Goal: Task Accomplishment & Management: Manage account settings

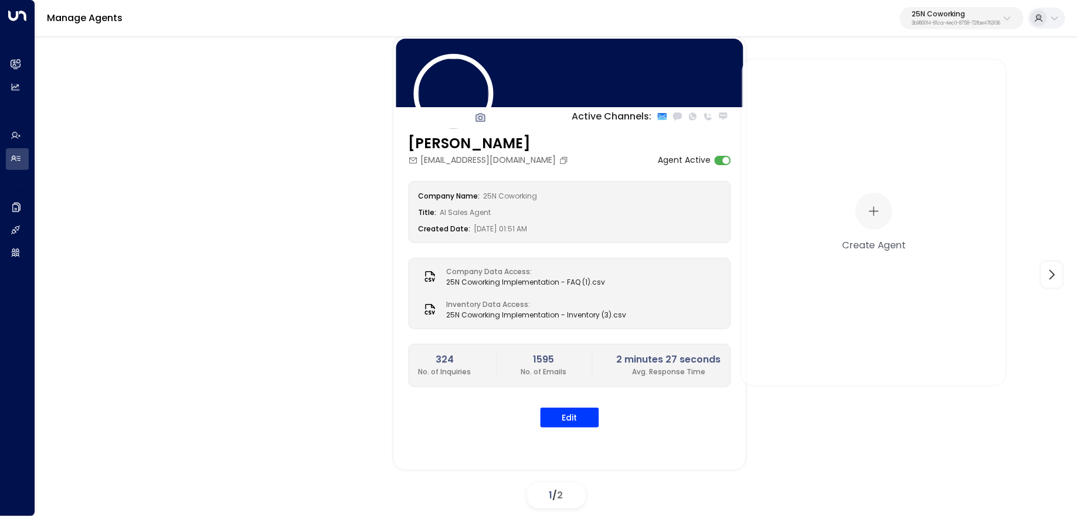
click at [933, 18] on p "25N Coworking" at bounding box center [955, 14] width 89 height 7
type input "*****"
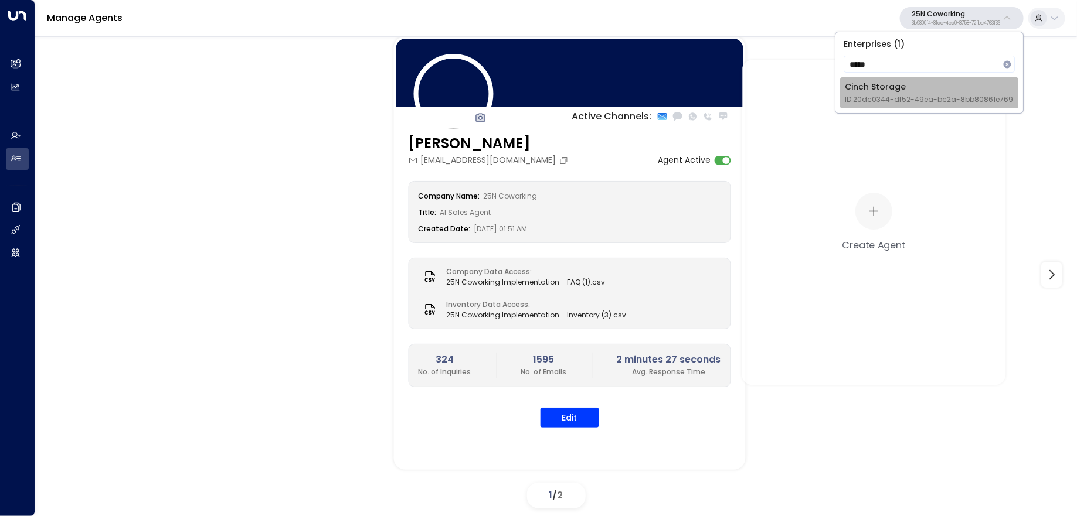
click at [907, 95] on span "ID: 20dc0344-df52-49ea-bc2a-8bb80861e769" at bounding box center [929, 99] width 168 height 11
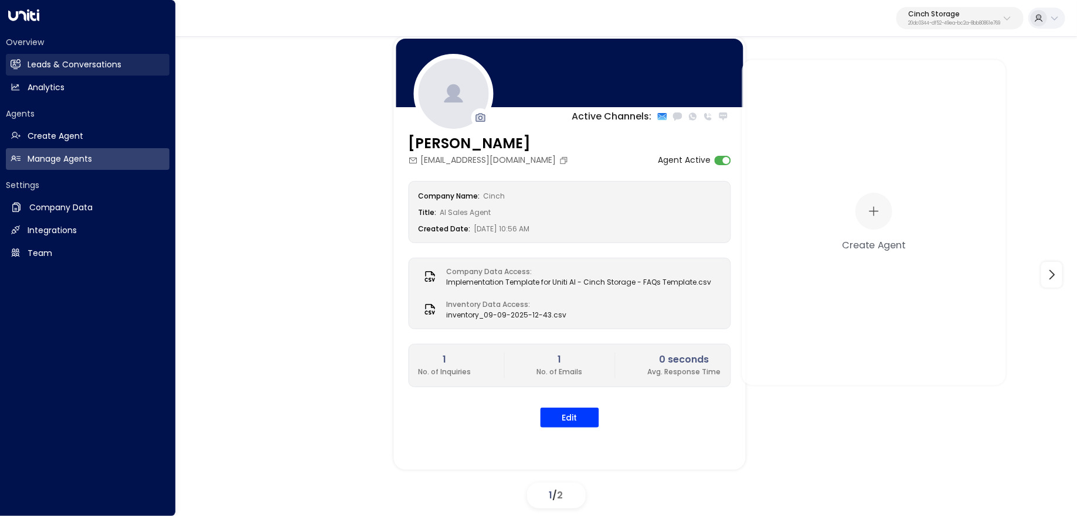
click at [28, 61] on h2 "Leads & Conversations" at bounding box center [75, 65] width 94 height 12
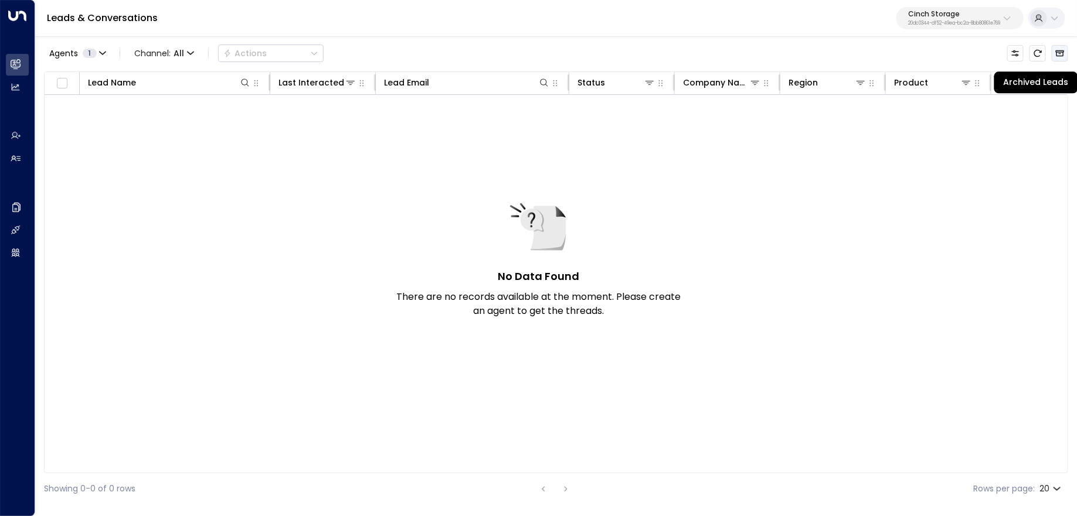
click at [1067, 55] on button "Archived Leads" at bounding box center [1060, 53] width 16 height 16
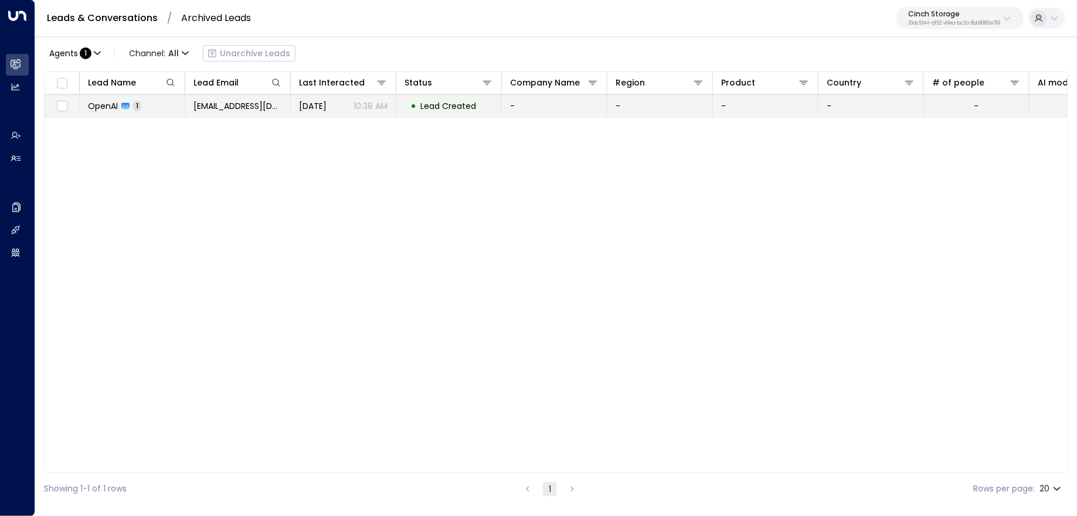
click at [242, 113] on td "[EMAIL_ADDRESS][DOMAIN_NAME]" at bounding box center [238, 106] width 106 height 22
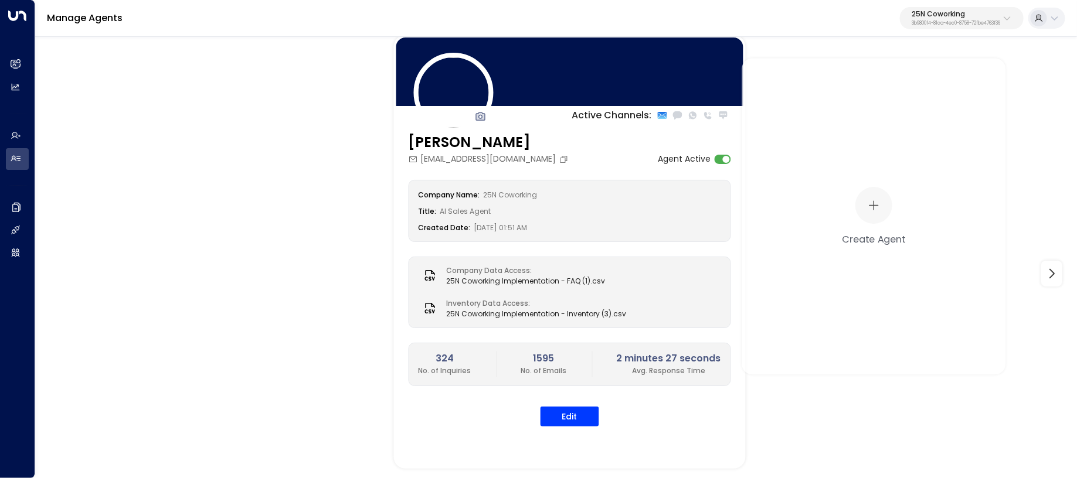
click at [964, 22] on p "3b9800f4-81ca-4ec0-8758-72fbe4763f36" at bounding box center [955, 23] width 89 height 5
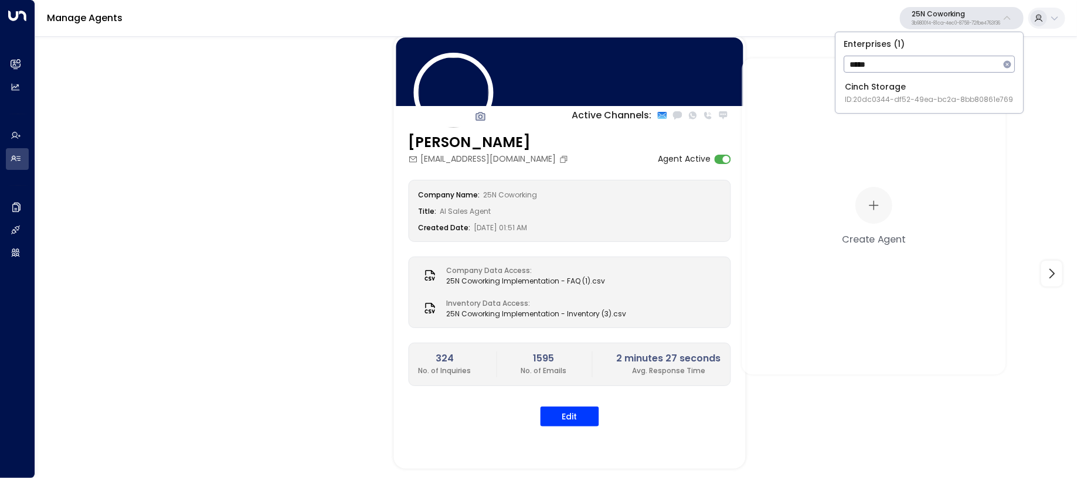
type input "*****"
click at [908, 93] on div "Cinch Storage ID: 20dc0344-df52-49ea-bc2a-8bb80861e769" at bounding box center [929, 93] width 168 height 24
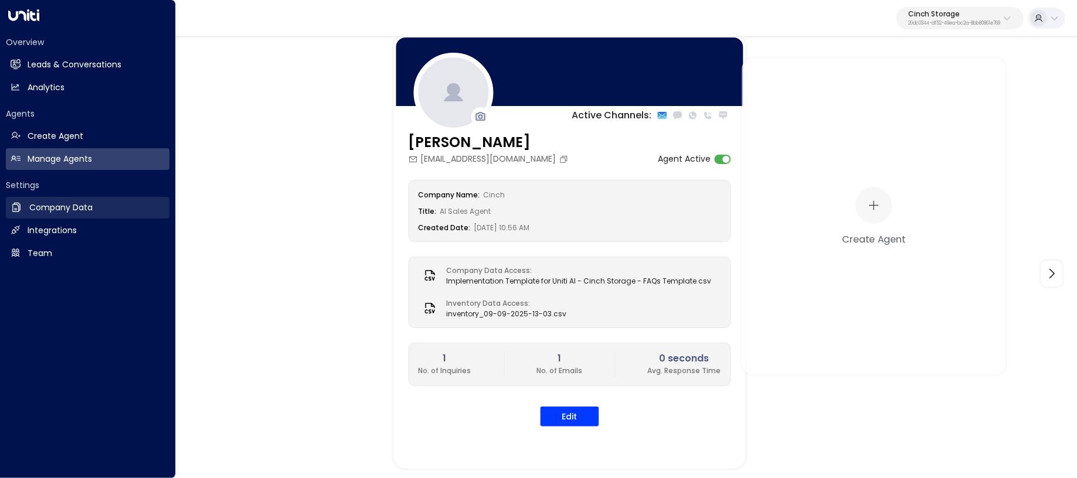
click at [19, 210] on icon at bounding box center [16, 207] width 8 height 9
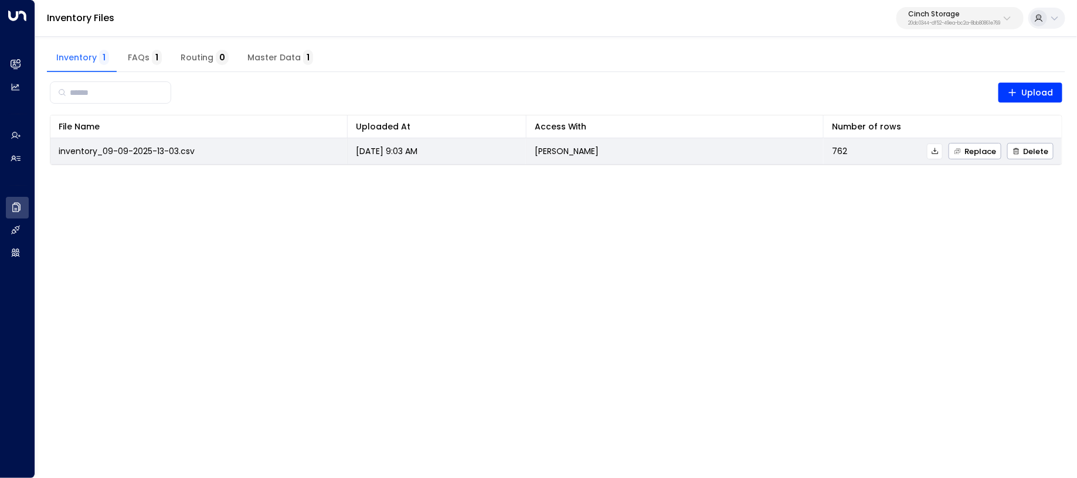
click at [934, 149] on icon at bounding box center [935, 151] width 8 height 8
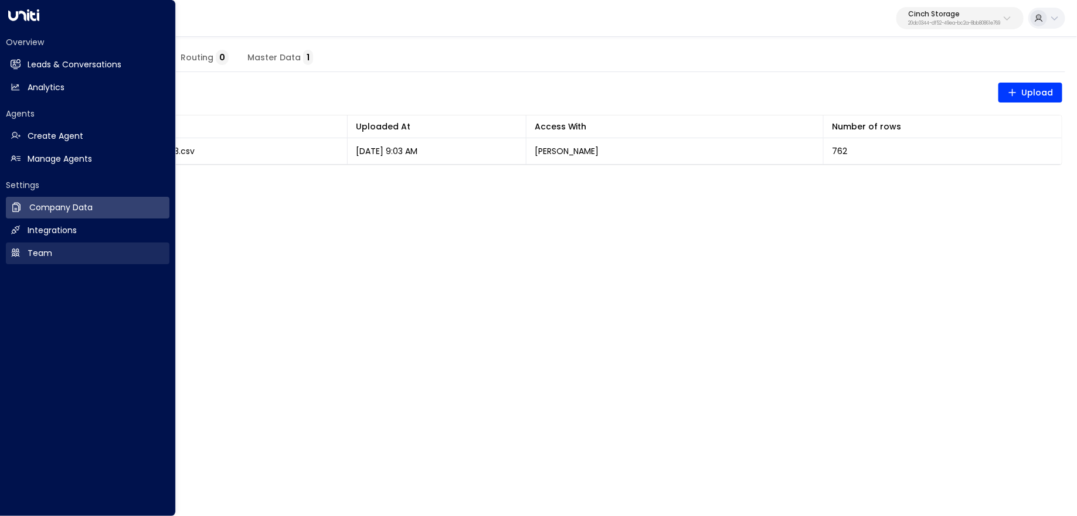
click at [74, 250] on link "Team Team" at bounding box center [88, 254] width 164 height 22
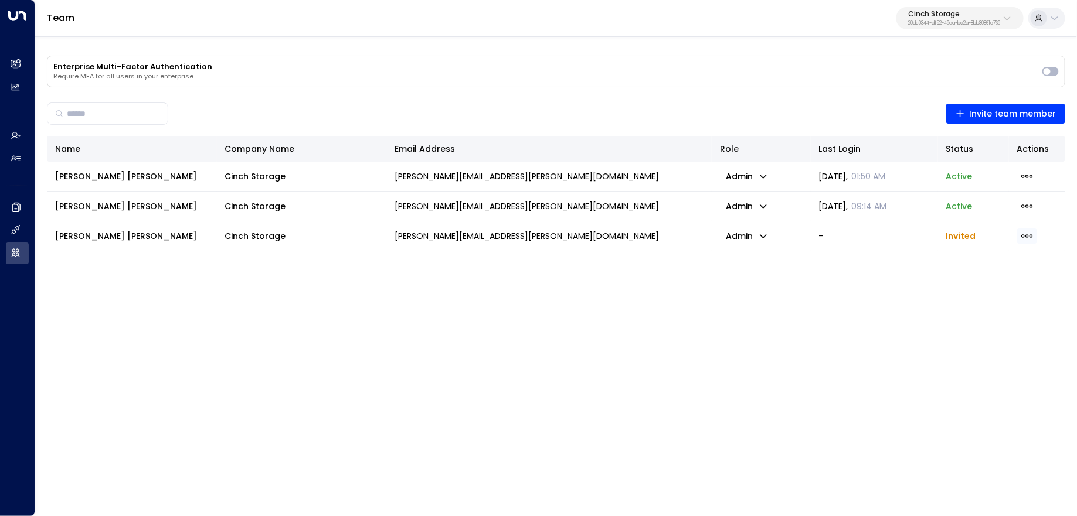
click at [1034, 234] on span "button" at bounding box center [1027, 236] width 20 height 15
click at [983, 256] on span "Resend Invite" at bounding box center [975, 252] width 43 height 7
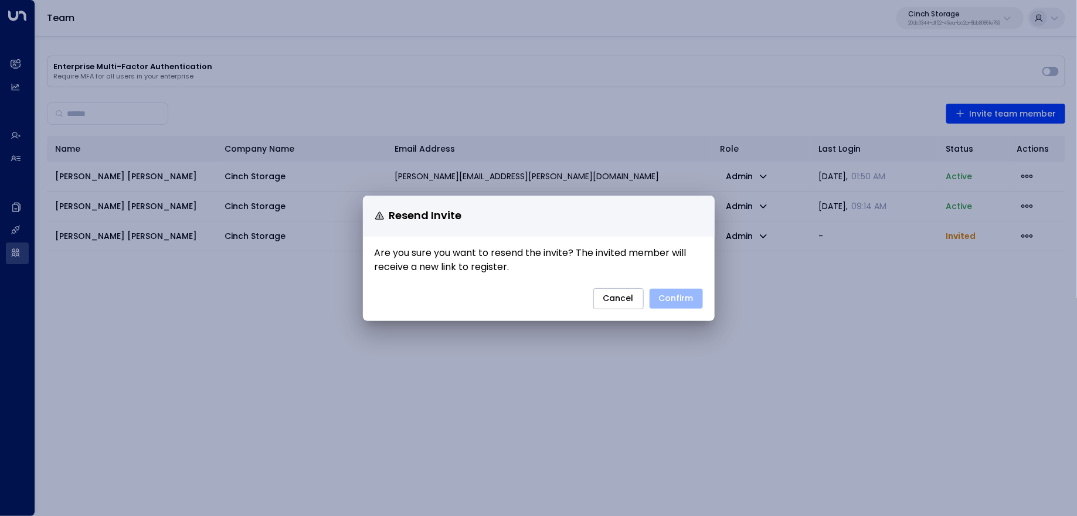
click at [666, 295] on button "Confirm" at bounding box center [675, 299] width 53 height 20
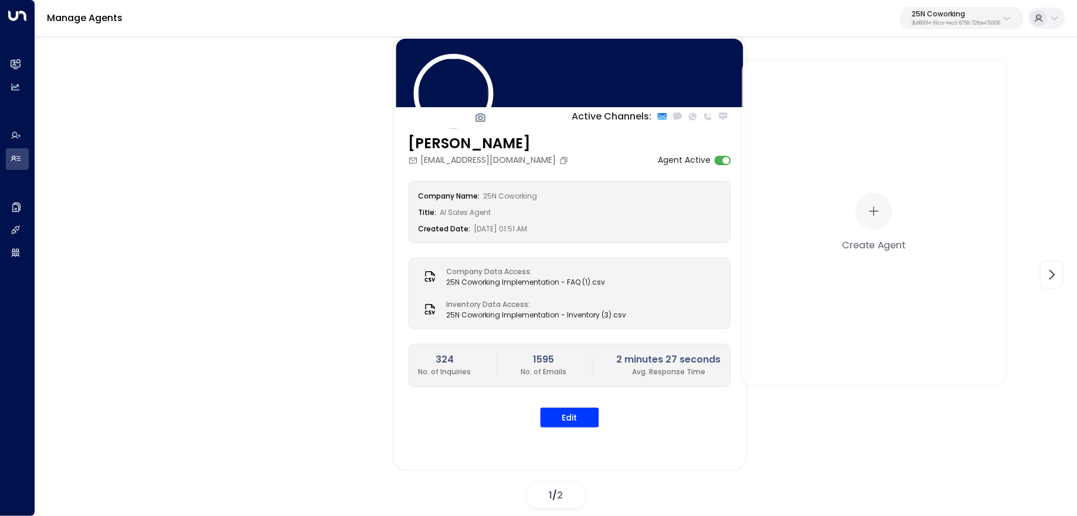
click at [927, 23] on p "3b9800f4-81ca-4ec0-8758-72fbe4763f36" at bounding box center [955, 23] width 89 height 5
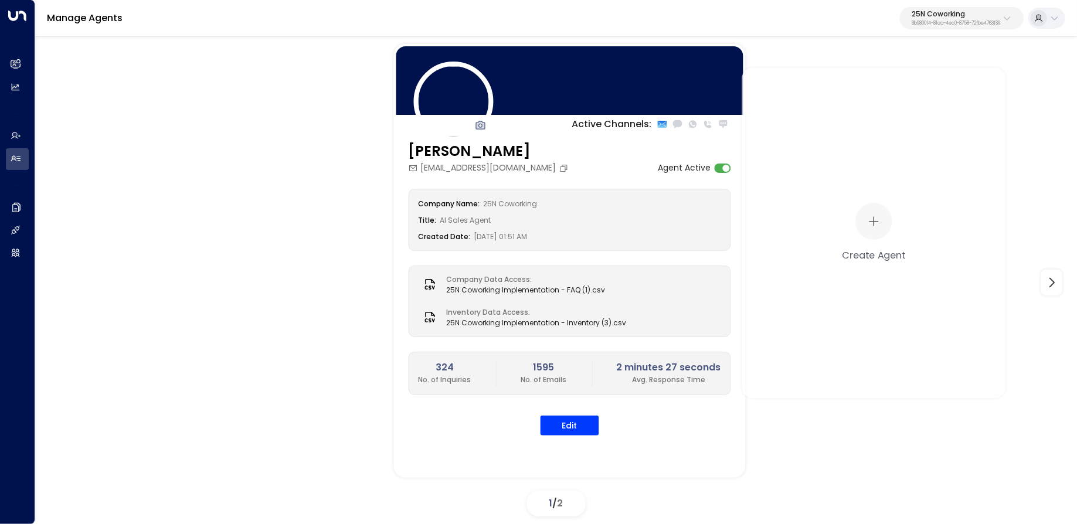
click at [962, 28] on button "25N Coworking 3b9800f4-81ca-4ec0-8758-72fbe4763f36" at bounding box center [962, 18] width 124 height 22
type input "*****"
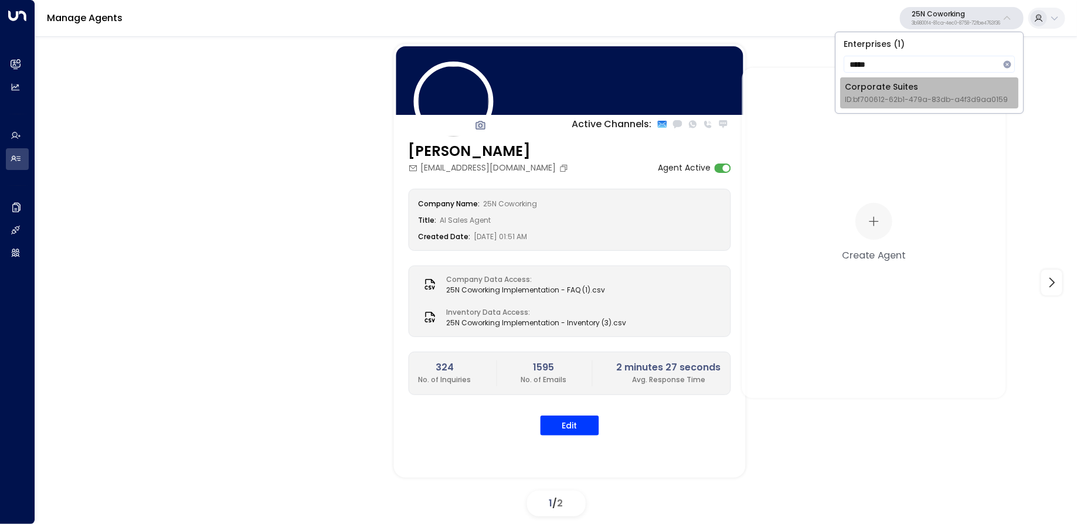
click at [864, 83] on div "Corporate Suites ID: bf700612-62b1-479a-83db-a4f3d9aa0159" at bounding box center [926, 93] width 163 height 24
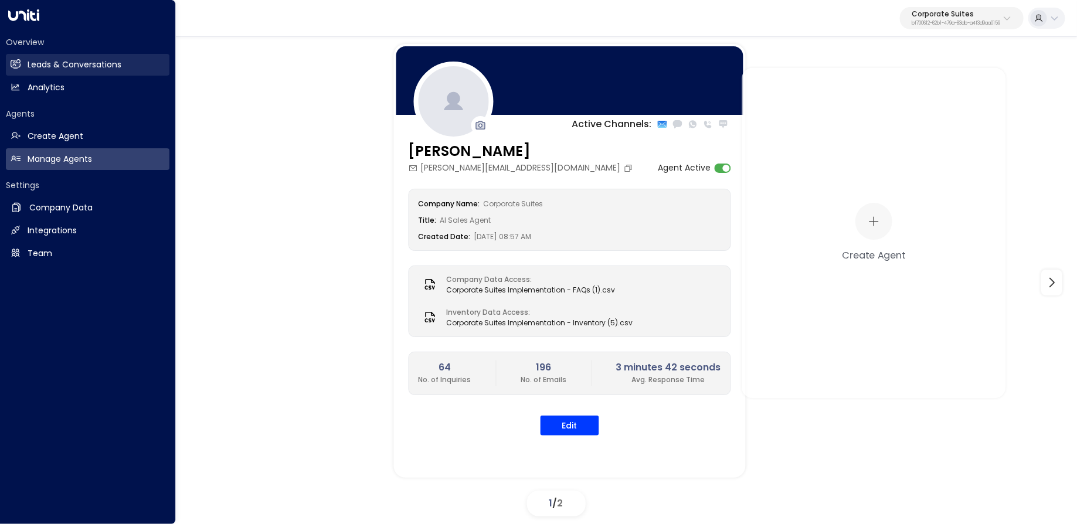
click at [16, 57] on link "Leads & Conversations Leads & Conversations" at bounding box center [88, 65] width 164 height 22
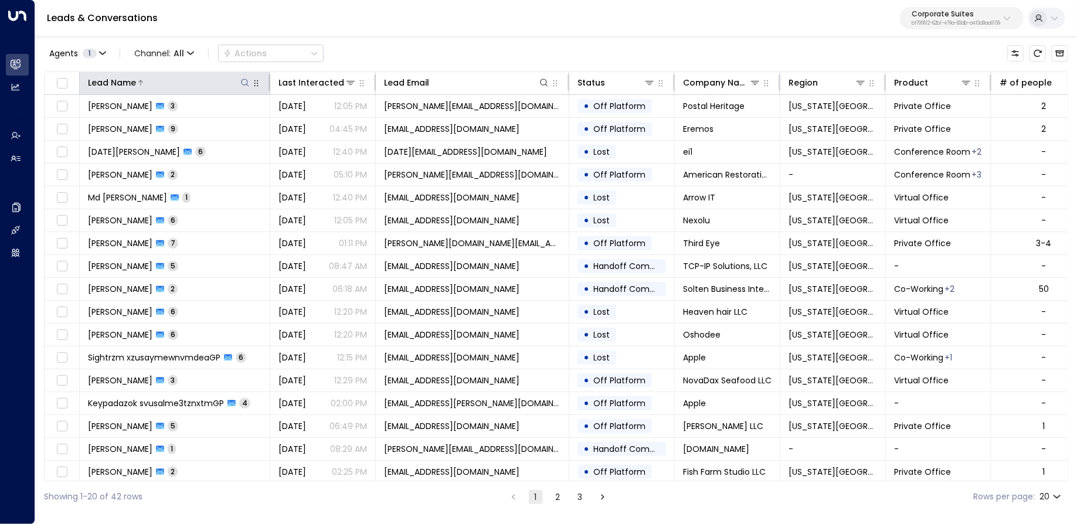
click at [243, 80] on icon at bounding box center [244, 82] width 9 height 9
type input "**********"
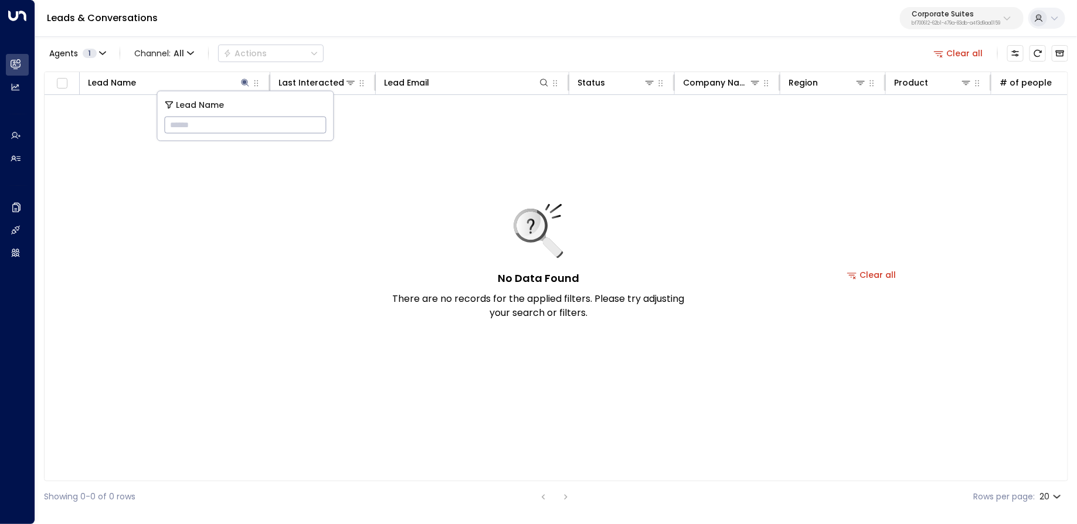
click at [374, 63] on div "Agents 1 Channel: All Actions Clear all" at bounding box center [556, 53] width 1024 height 25
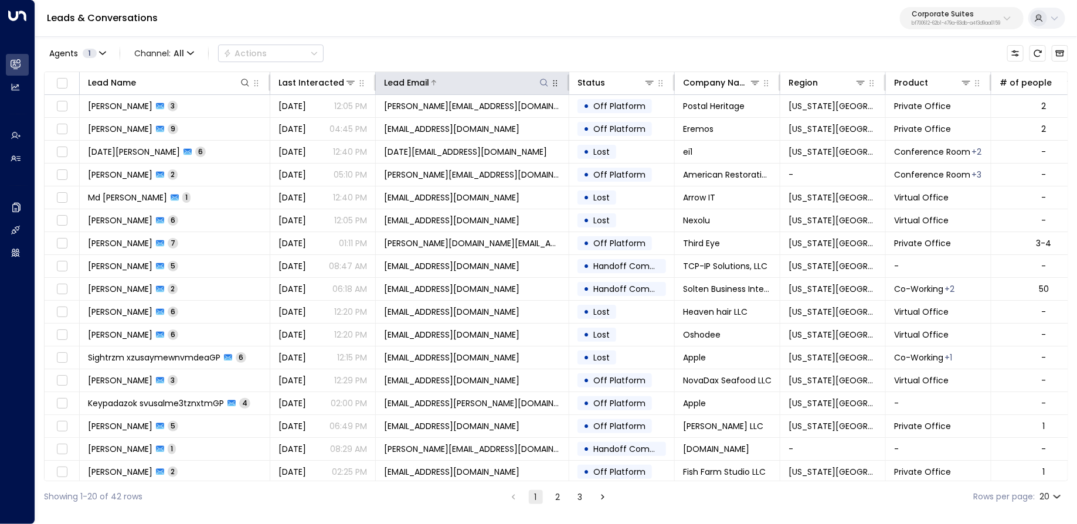
click at [543, 82] on icon at bounding box center [543, 82] width 9 height 9
type input "**********"
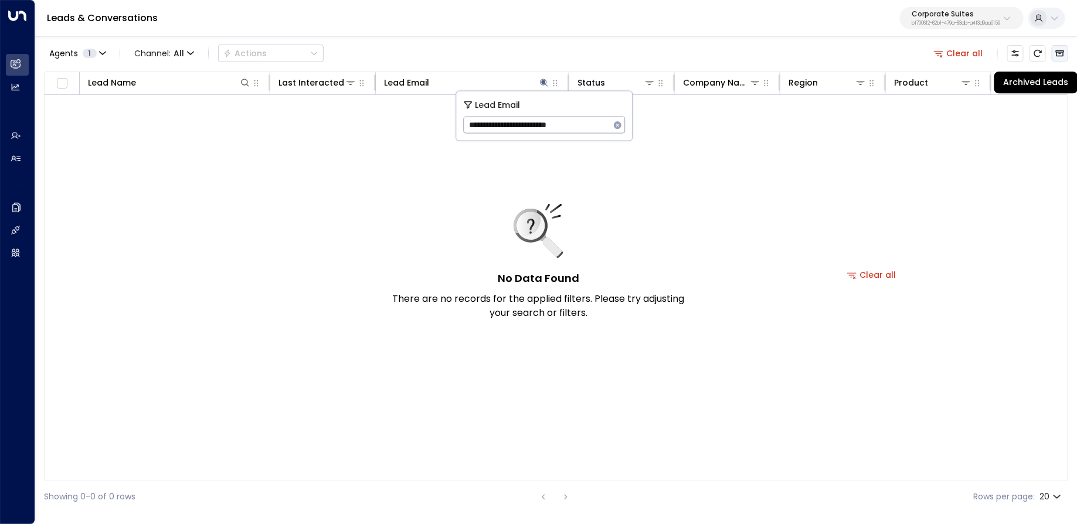
click at [1061, 55] on icon "Archived Leads" at bounding box center [1059, 53] width 9 height 9
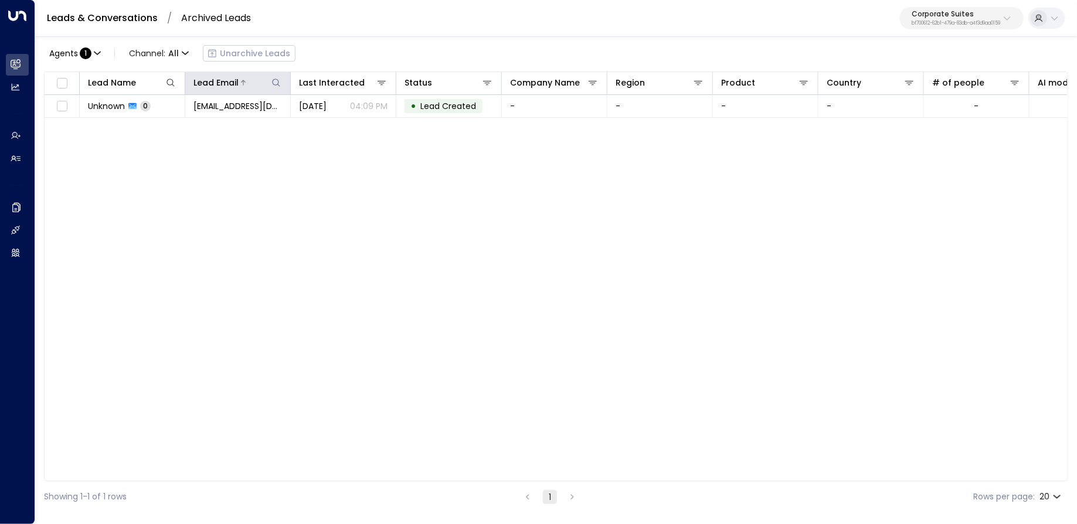
click at [277, 82] on icon at bounding box center [275, 82] width 9 height 9
type input "**********"
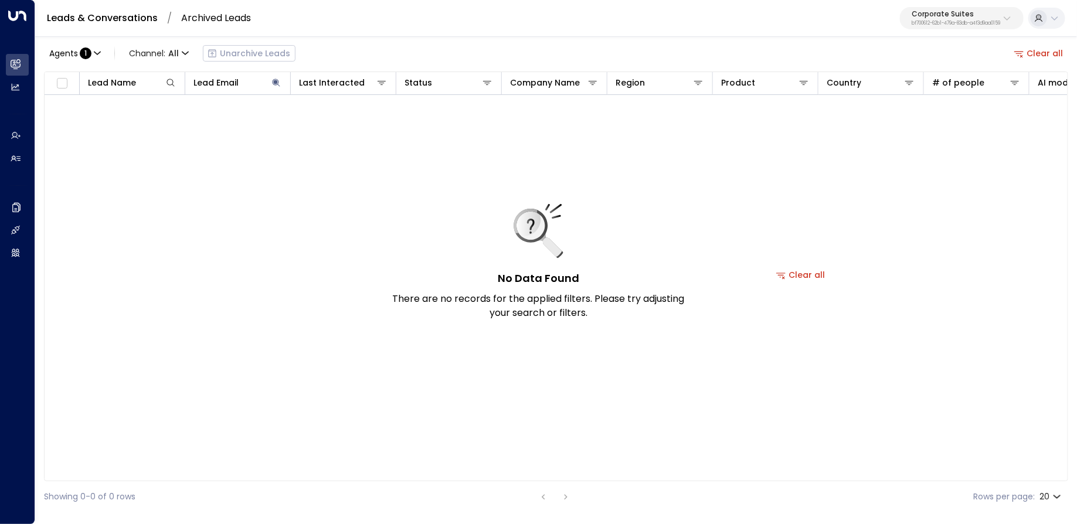
click at [287, 318] on div "No Data Found There are no records for the applied filters. Please try adjustin…" at bounding box center [801, 275] width 1512 height 360
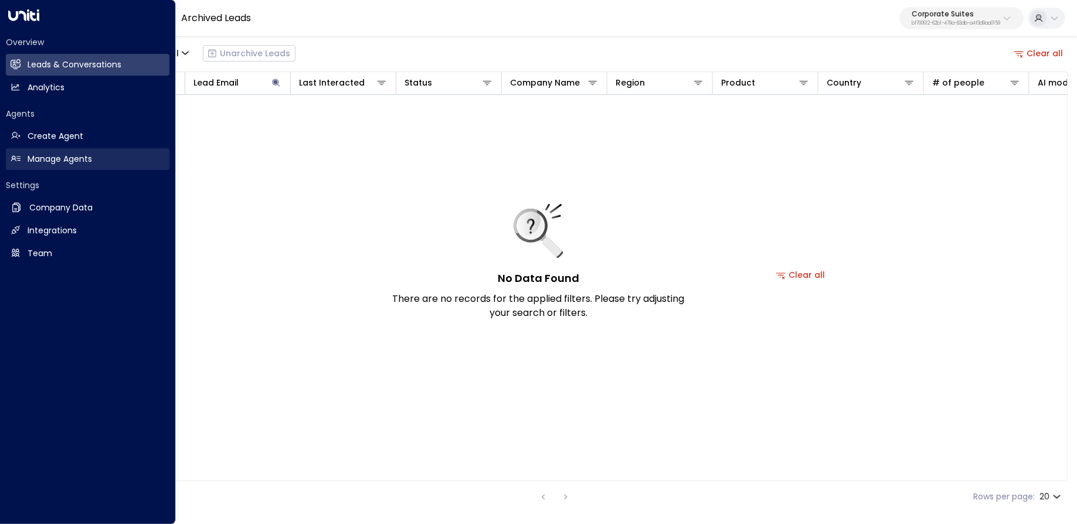
click at [32, 156] on h2 "Manage Agents" at bounding box center [60, 159] width 64 height 12
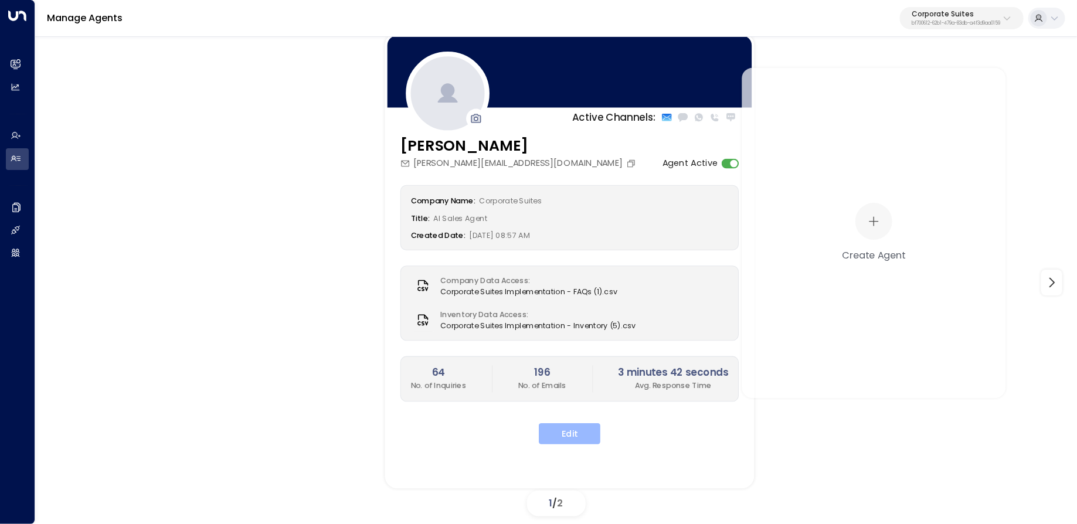
click at [590, 435] on button "Edit" at bounding box center [570, 433] width 62 height 21
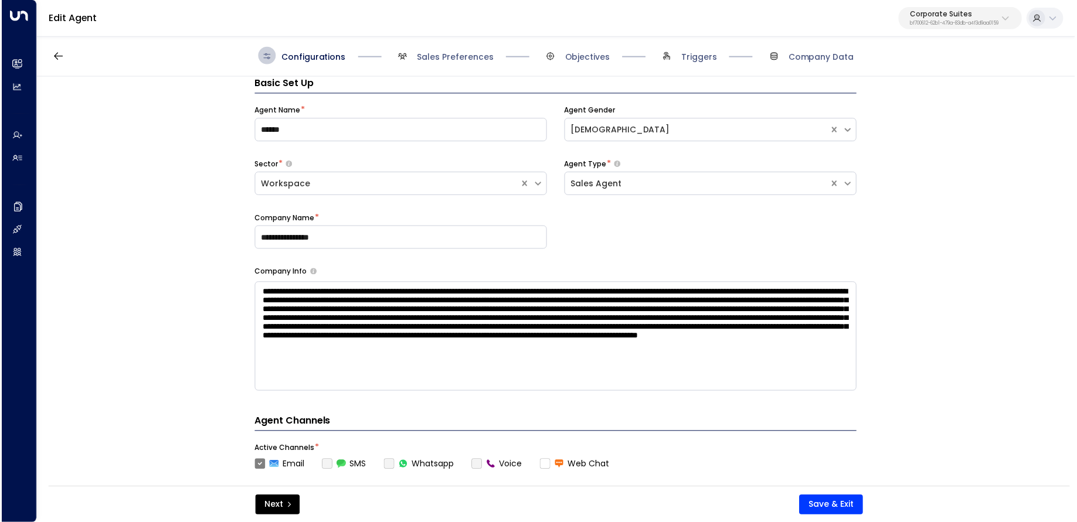
scroll to position [468, 0]
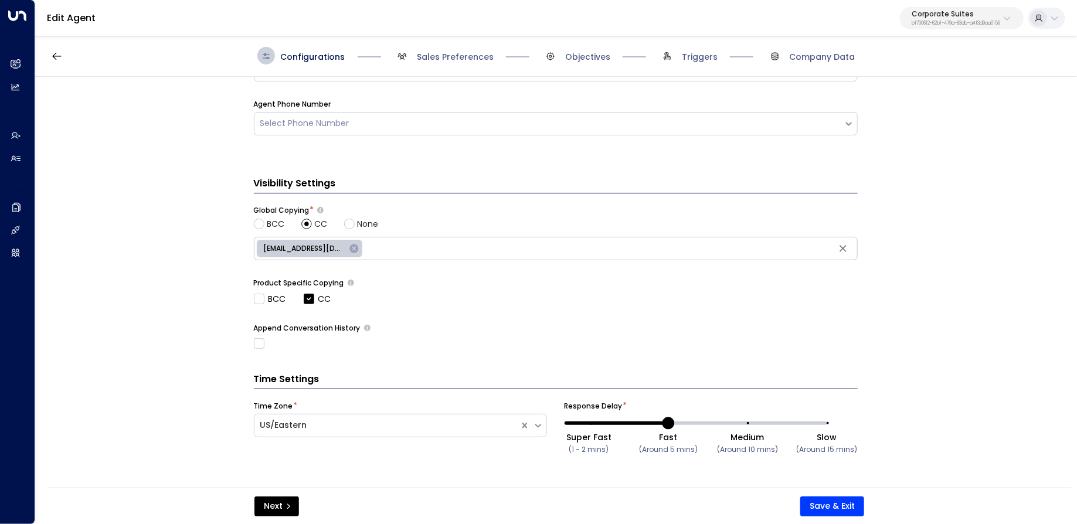
click at [751, 427] on span "Super Fast (1 - 2 mins) Fast (Around 5 mins) Medium (Around 10 mins) Slow (Arou…" at bounding box center [708, 423] width 238 height 19
type input "**"
click at [836, 509] on button "Save & Exit" at bounding box center [832, 506] width 64 height 20
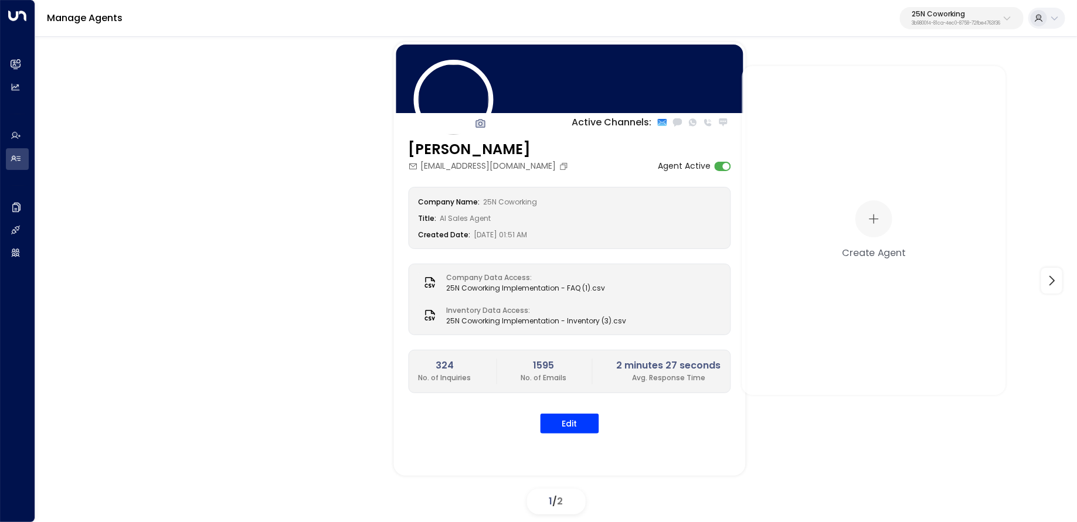
click at [972, 12] on p "25N Coworking" at bounding box center [955, 14] width 89 height 7
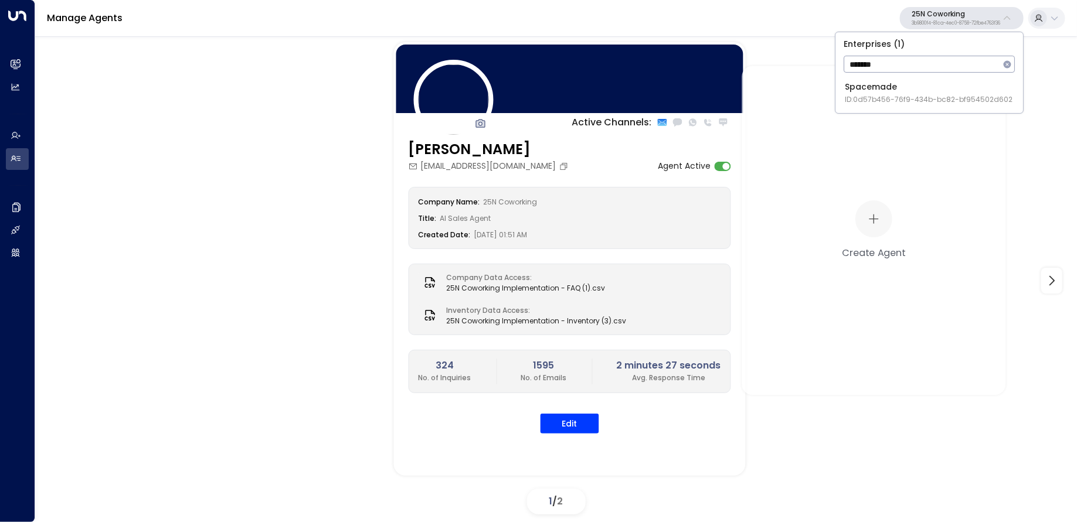
type input "*******"
click at [869, 86] on div "Spacemade ID: 0d57b456-76f9-434b-bc82-bf954502d602" at bounding box center [929, 93] width 168 height 24
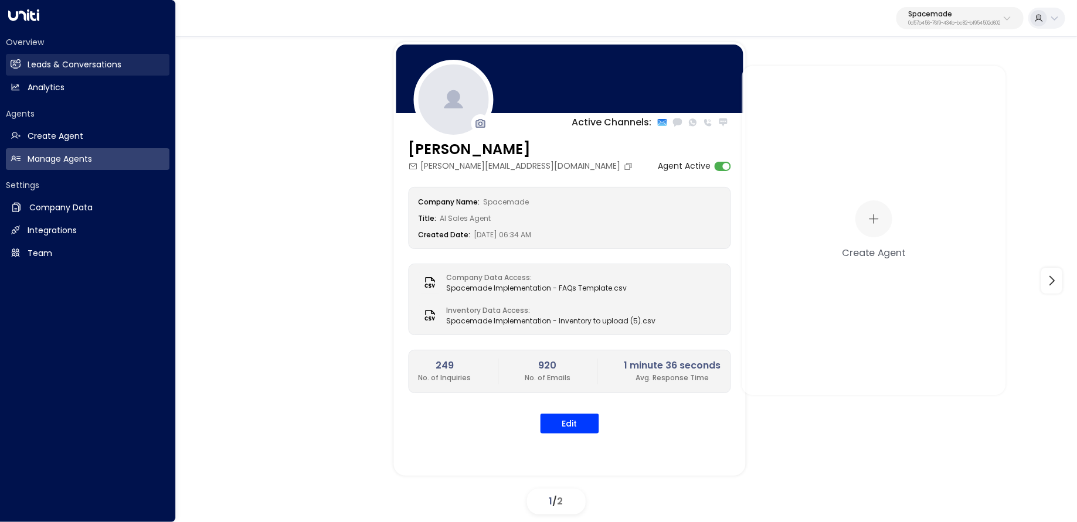
click at [38, 64] on h2 "Leads & Conversations" at bounding box center [75, 65] width 94 height 12
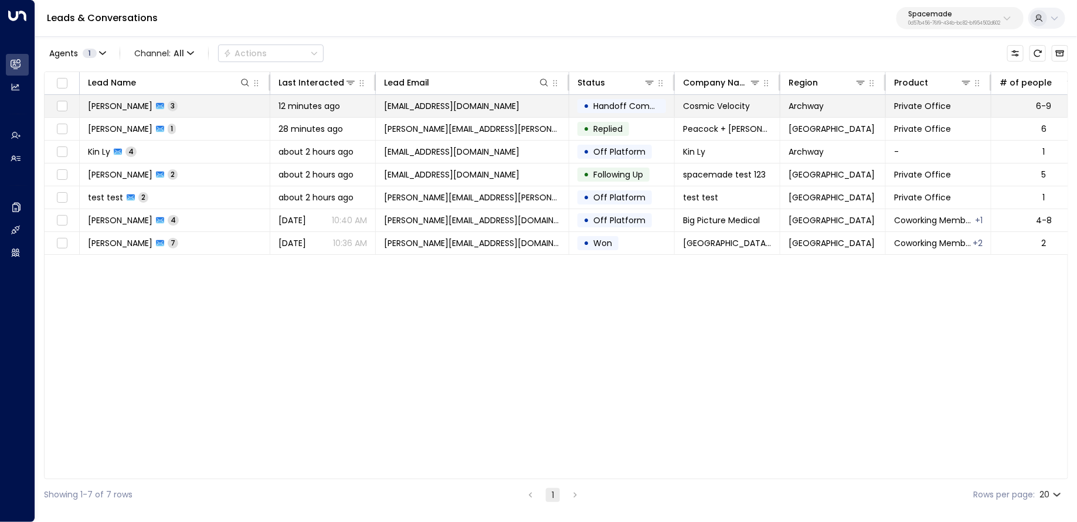
click at [210, 108] on td "[PERSON_NAME] 3" at bounding box center [175, 106] width 190 height 22
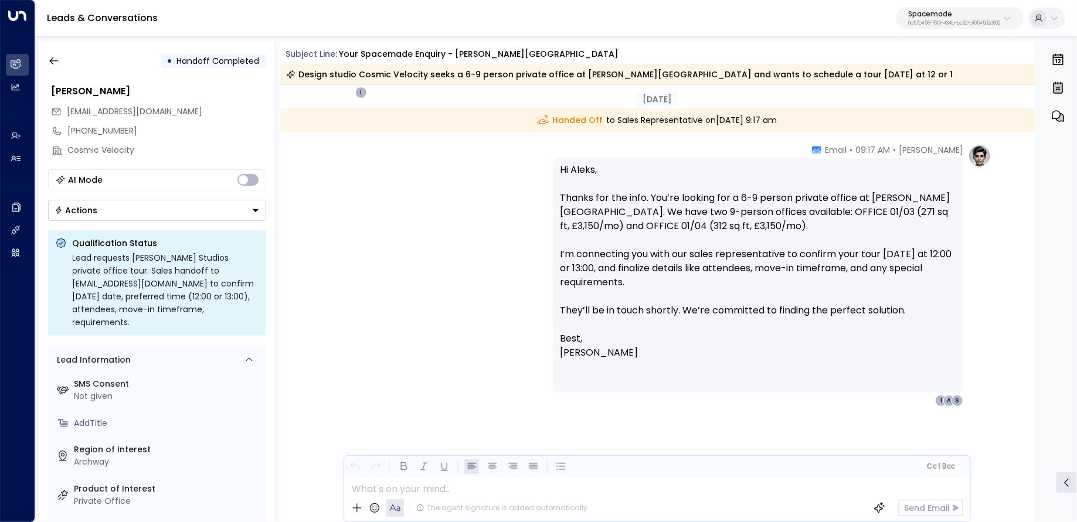
scroll to position [1534, 0]
click at [44, 67] on button "button" at bounding box center [53, 60] width 21 height 21
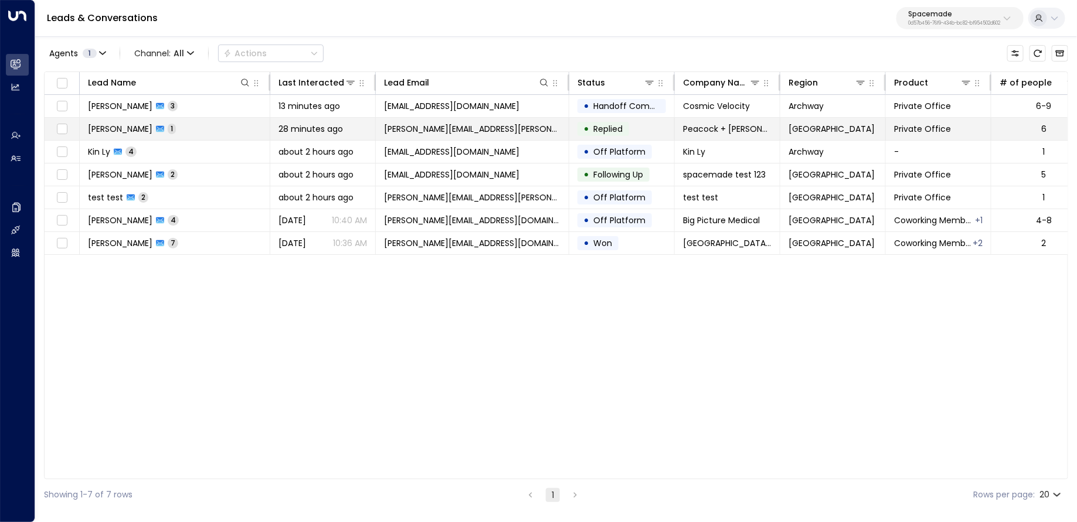
click at [108, 123] on span "[PERSON_NAME]" at bounding box center [120, 129] width 64 height 12
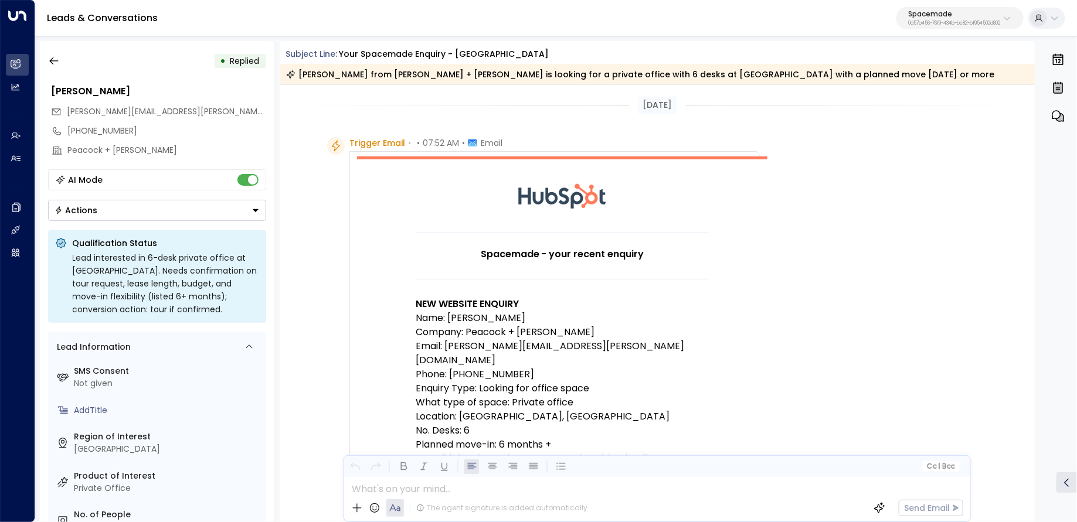
scroll to position [461, 0]
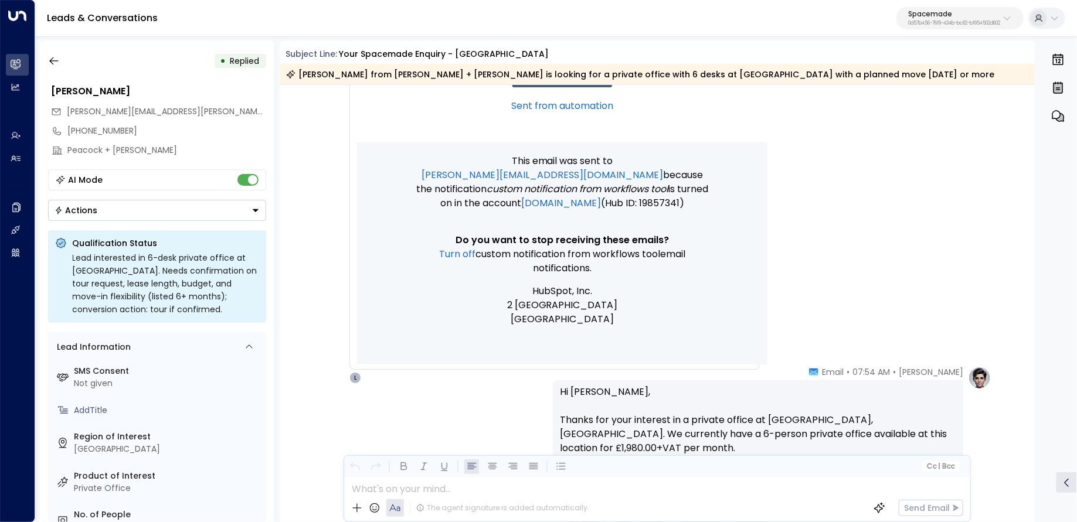
click at [993, 15] on p "Spacemade" at bounding box center [954, 14] width 92 height 7
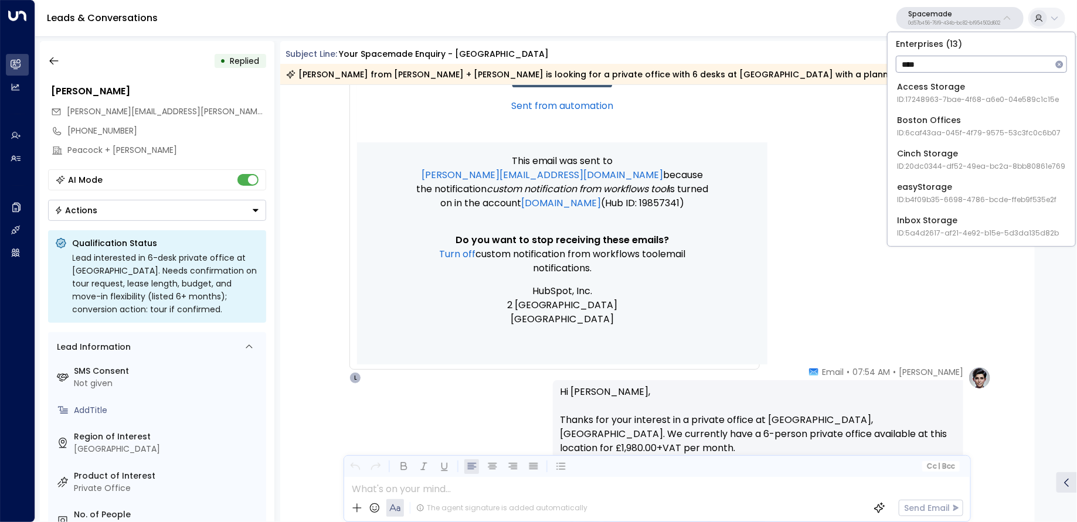
type input "*****"
type input "*"
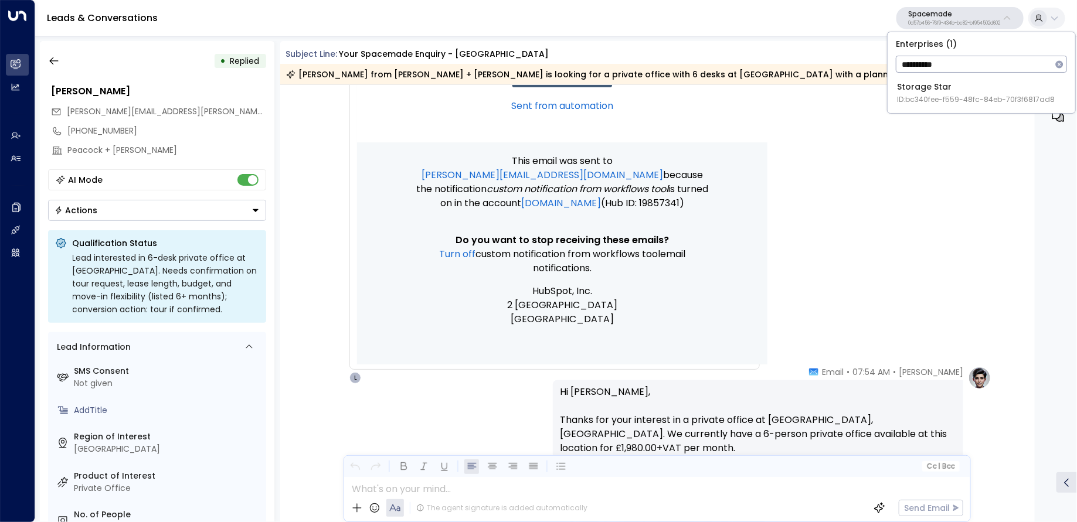
type input "**********"
click at [957, 98] on span "ID: bc340fee-f559-48fc-84eb-70f3f6817ad8" at bounding box center [976, 99] width 158 height 11
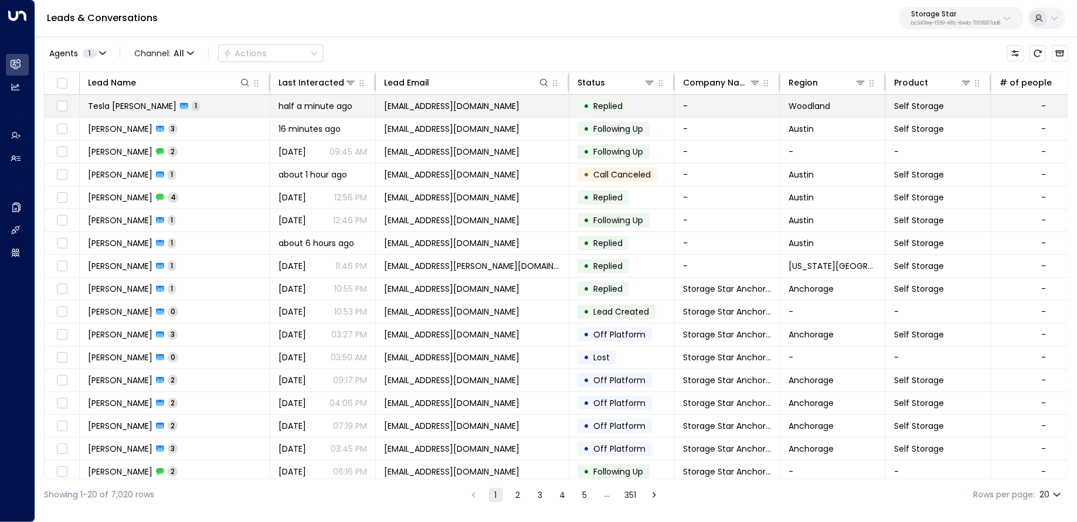
click at [207, 102] on td "Tesla [PERSON_NAME] 1" at bounding box center [175, 106] width 190 height 22
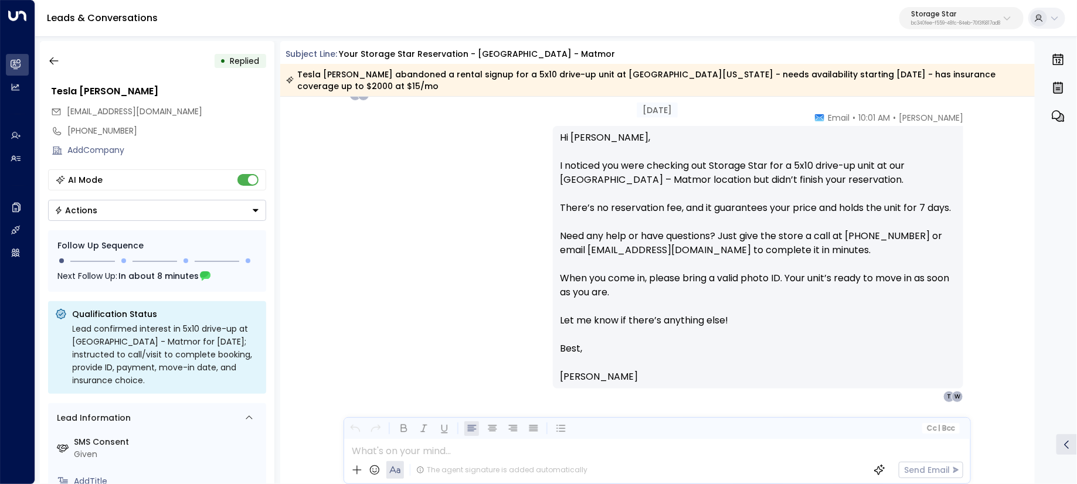
scroll to position [783, 0]
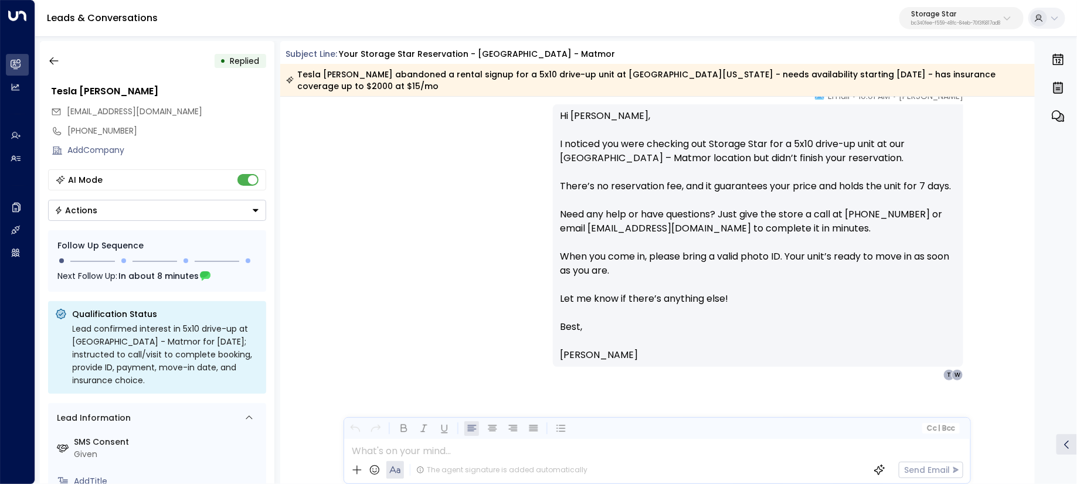
click at [911, 25] on p "bc340fee-f559-48fc-84eb-70f3f6817ad8" at bounding box center [955, 23] width 89 height 5
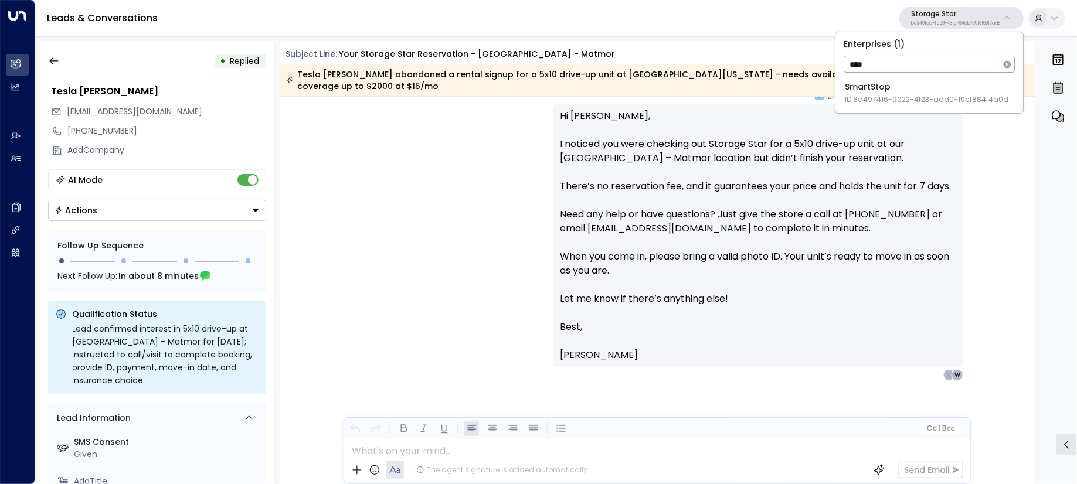
type input "****"
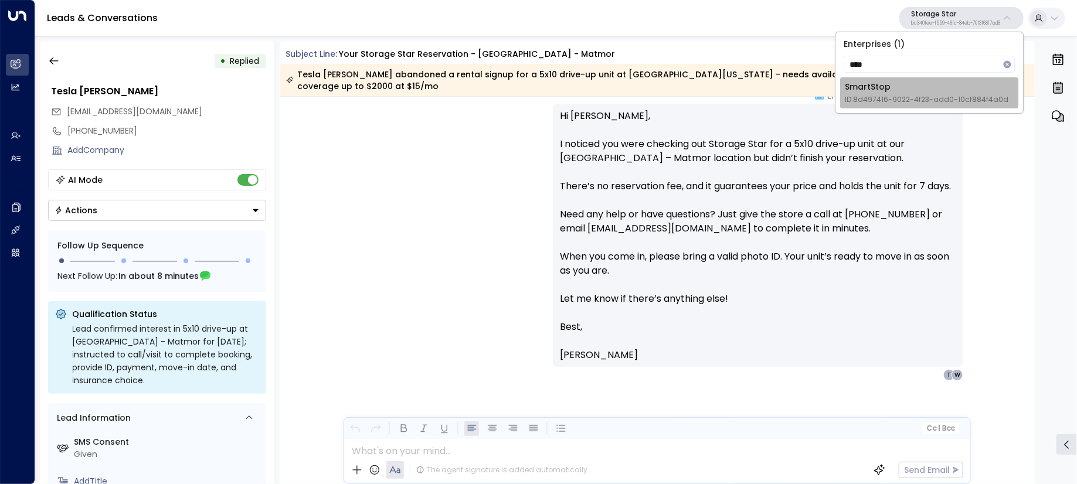
click at [879, 94] on span "ID: 8d497416-9022-4f23-add0-10cf884f4a0d" at bounding box center [927, 99] width 164 height 11
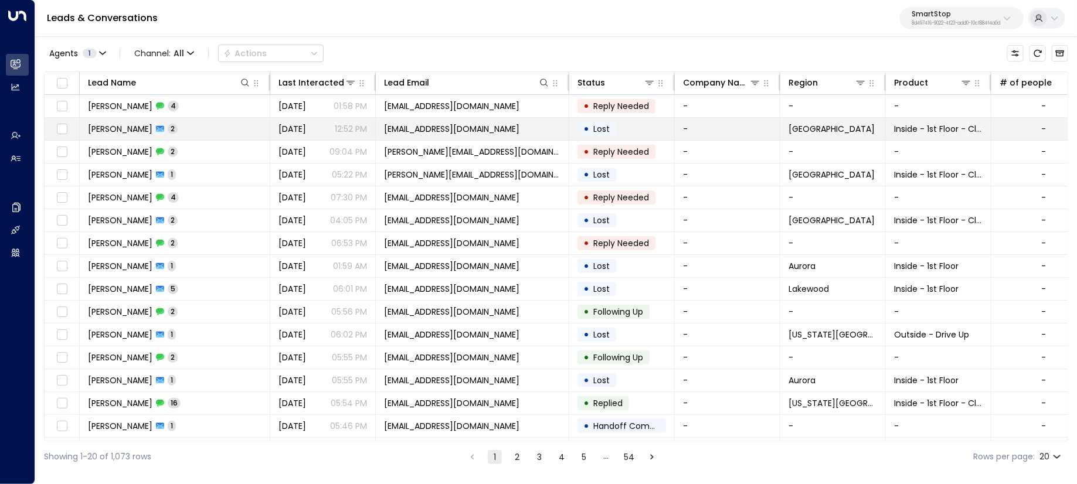
click at [217, 126] on td "Maria Turnbow 2" at bounding box center [175, 129] width 190 height 22
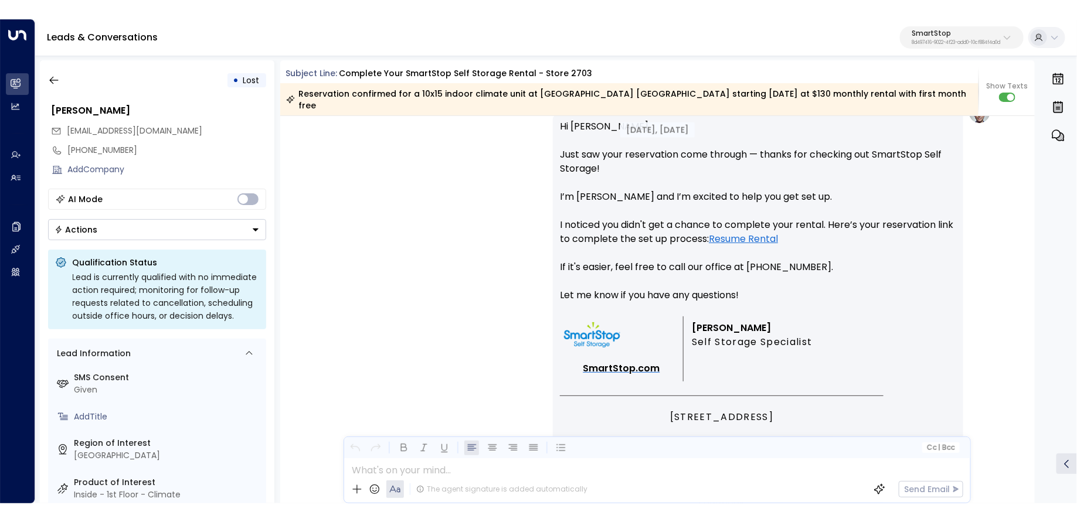
scroll to position [1495, 0]
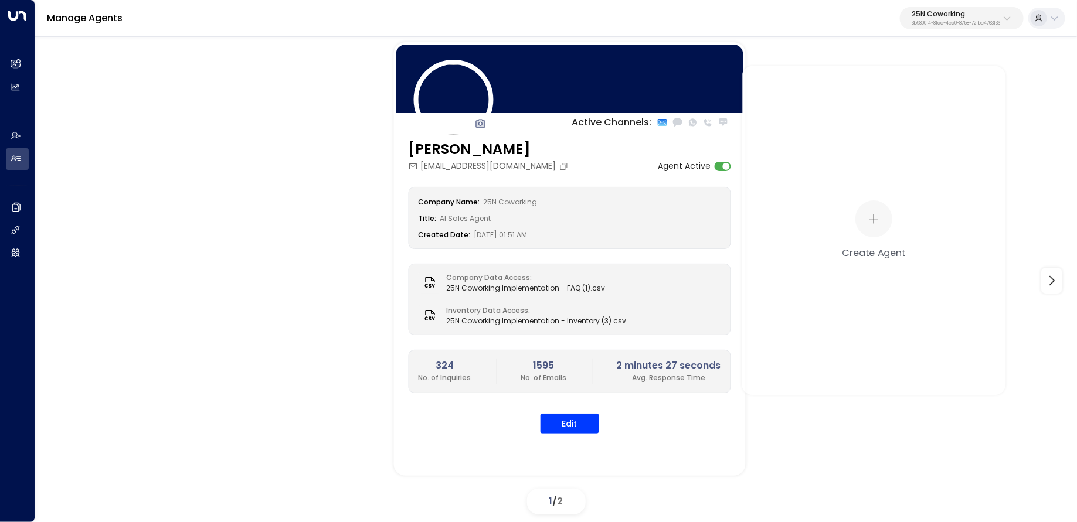
click at [963, 24] on p "3b9800f4-81ca-4ec0-8758-72fbe4763f36" at bounding box center [955, 23] width 89 height 5
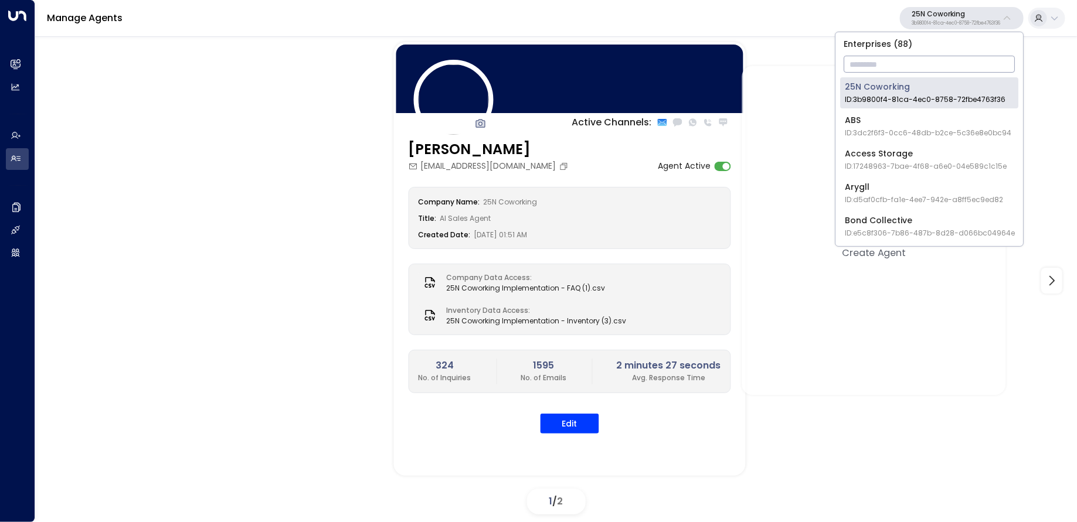
click at [962, 66] on input "text" at bounding box center [928, 64] width 171 height 22
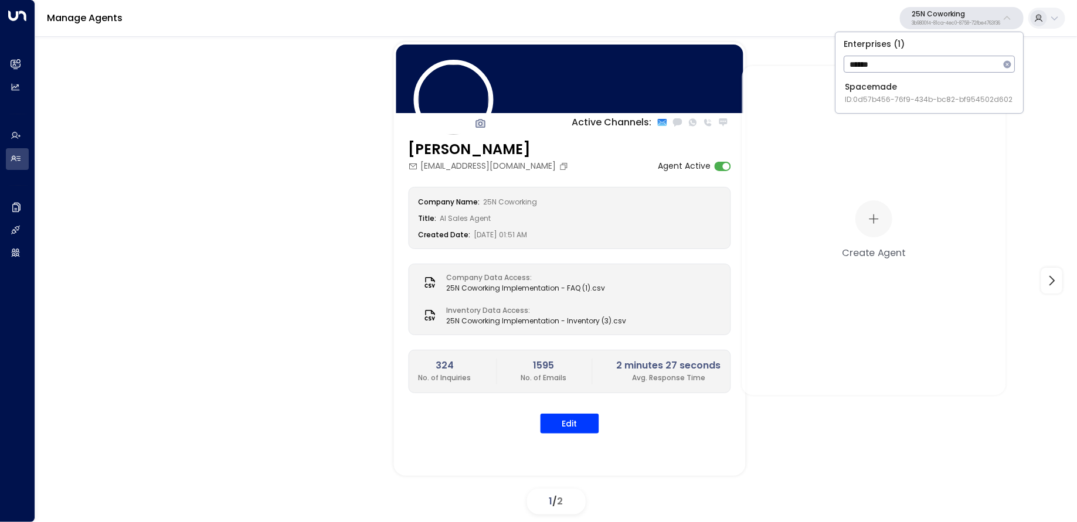
type input "******"
click at [870, 91] on div "Spacemade ID: 0d57b456-76f9-434b-bc82-bf954502d602" at bounding box center [929, 93] width 168 height 24
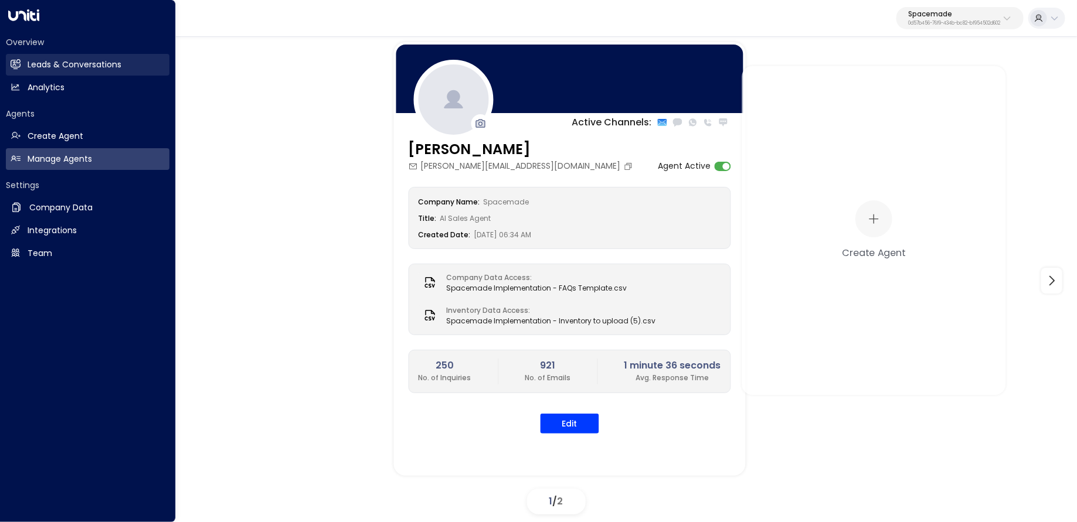
click at [25, 71] on link "Leads & Conversations Leads & Conversations" at bounding box center [88, 65] width 164 height 22
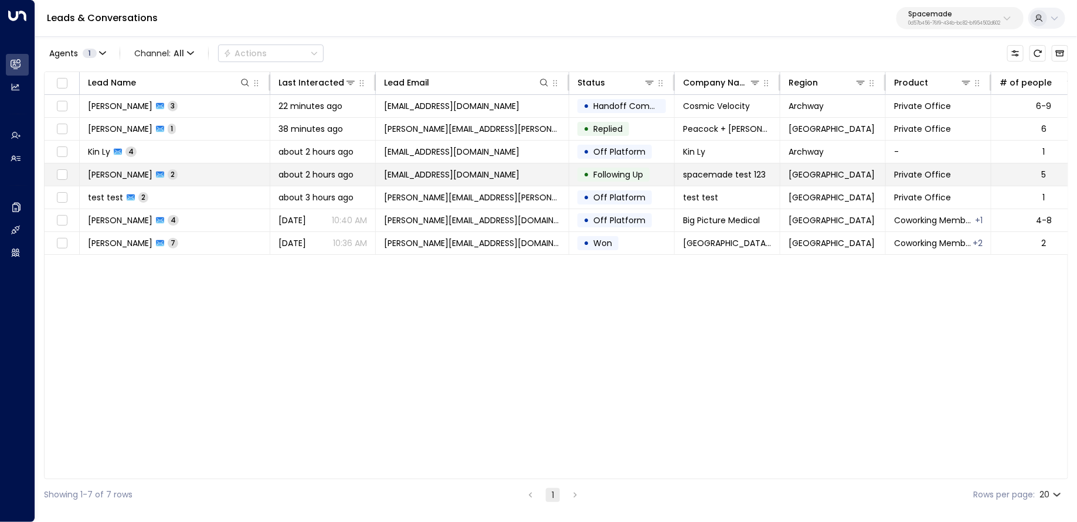
click at [221, 164] on td "Nicholas Hunt 2" at bounding box center [175, 175] width 190 height 22
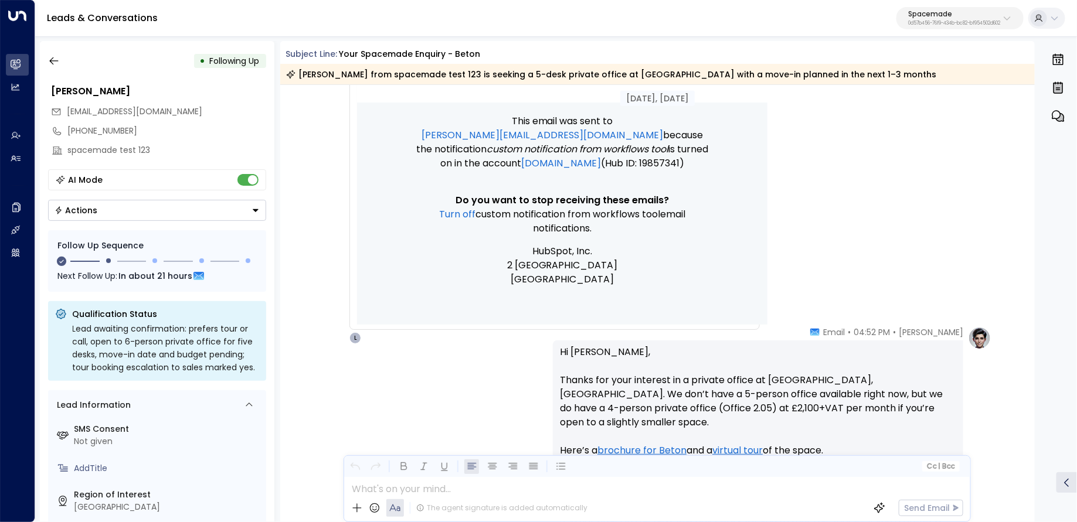
scroll to position [182, 0]
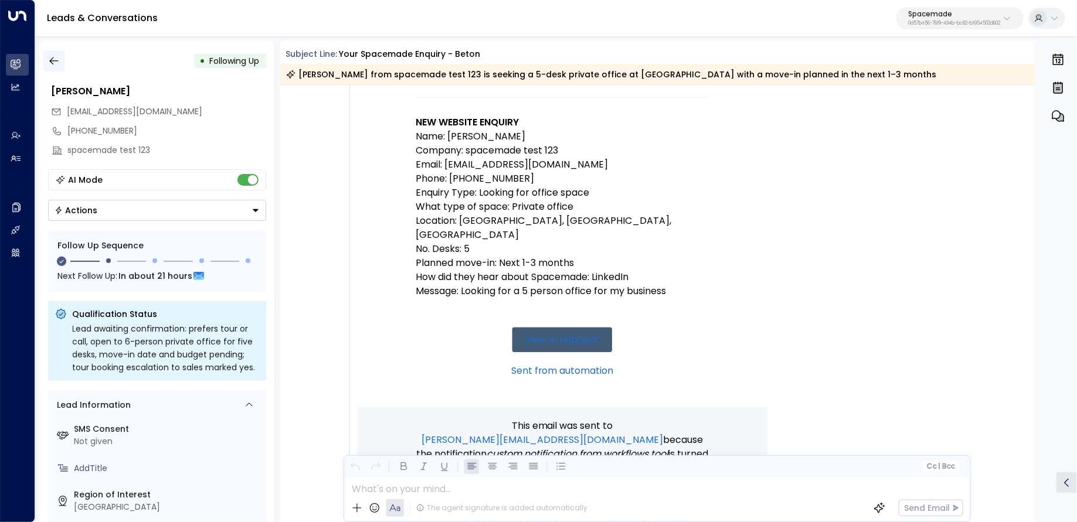
click at [59, 61] on icon "button" at bounding box center [54, 61] width 12 height 12
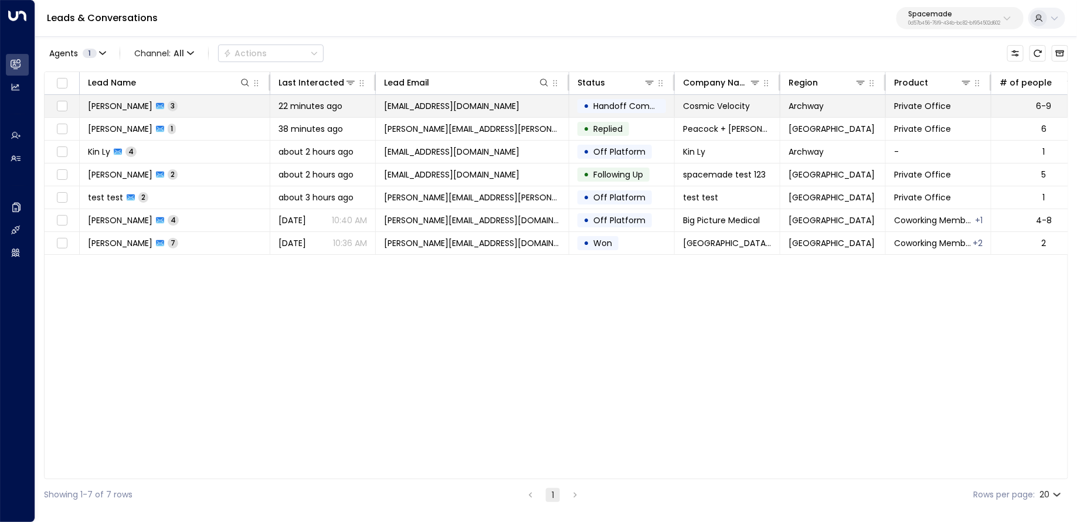
click at [232, 115] on td "Aleks Melnikova 3" at bounding box center [175, 106] width 190 height 22
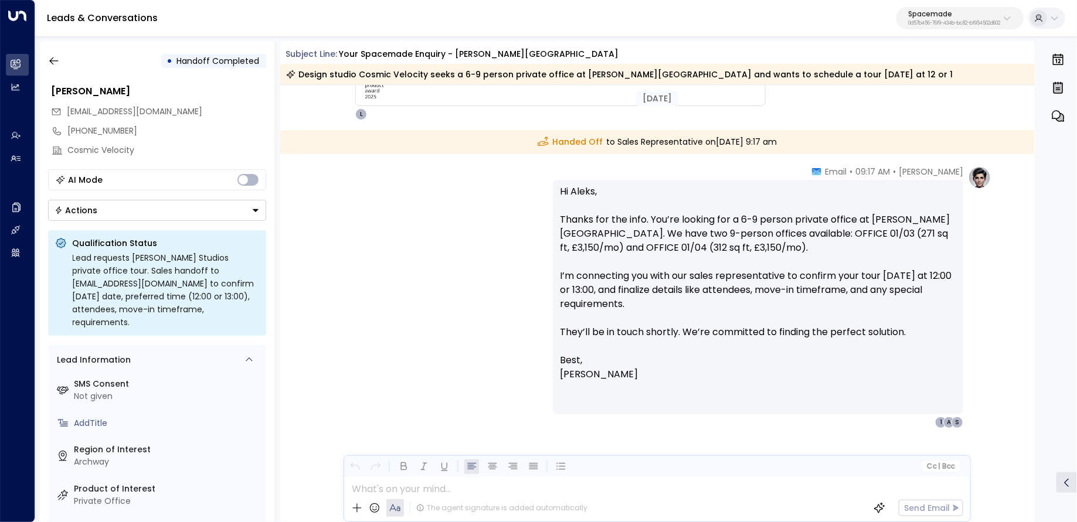
scroll to position [1534, 0]
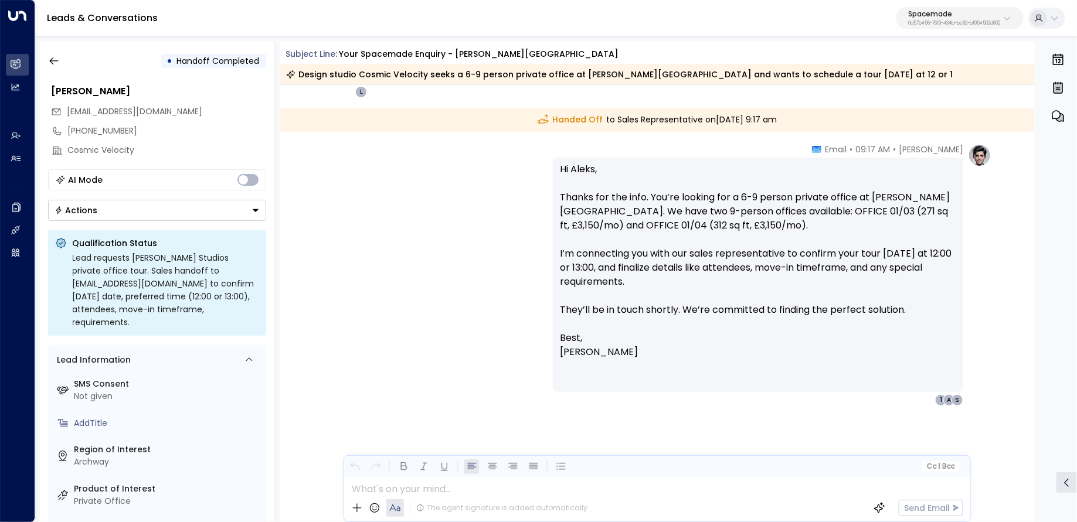
click at [67, 66] on div "• Handoff Completed" at bounding box center [157, 60] width 218 height 21
click at [62, 66] on button "button" at bounding box center [53, 60] width 21 height 21
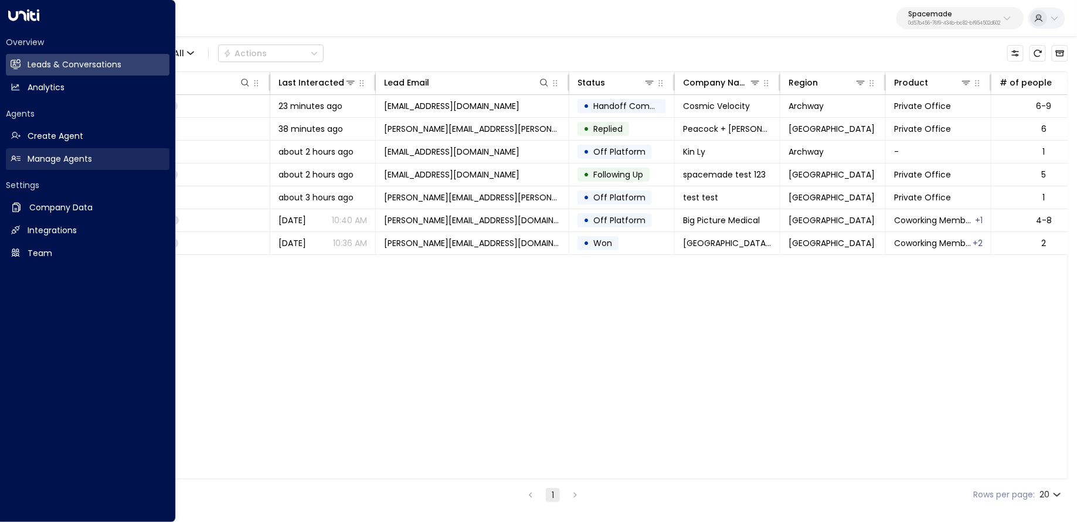
click at [27, 154] on link "Manage Agents Manage Agents" at bounding box center [88, 159] width 164 height 22
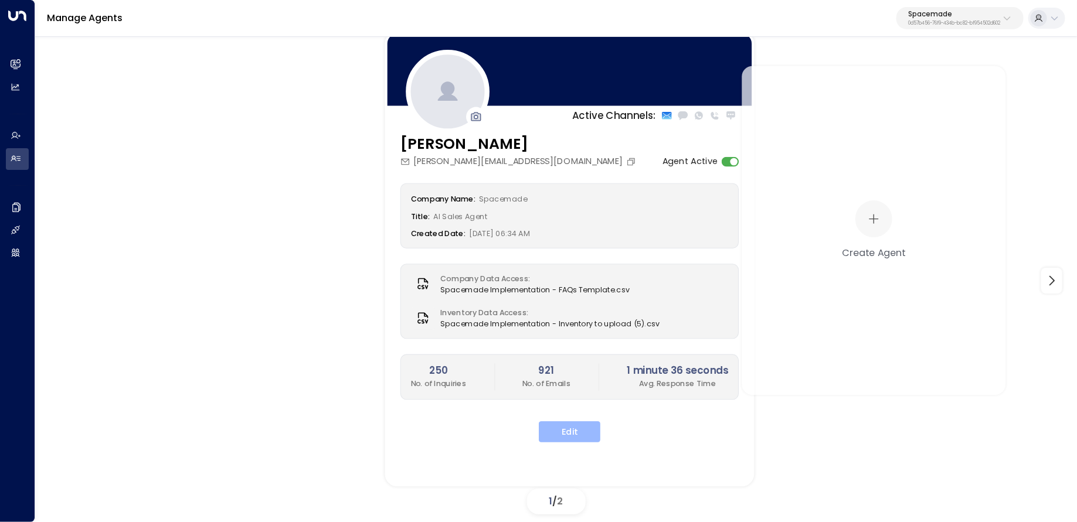
click at [582, 427] on button "Edit" at bounding box center [570, 431] width 62 height 21
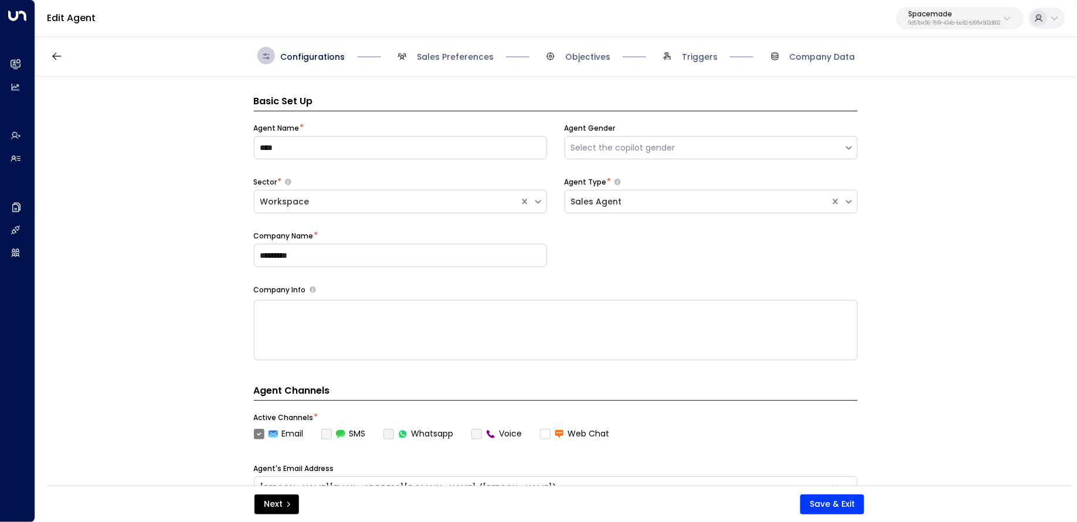
scroll to position [18, 0]
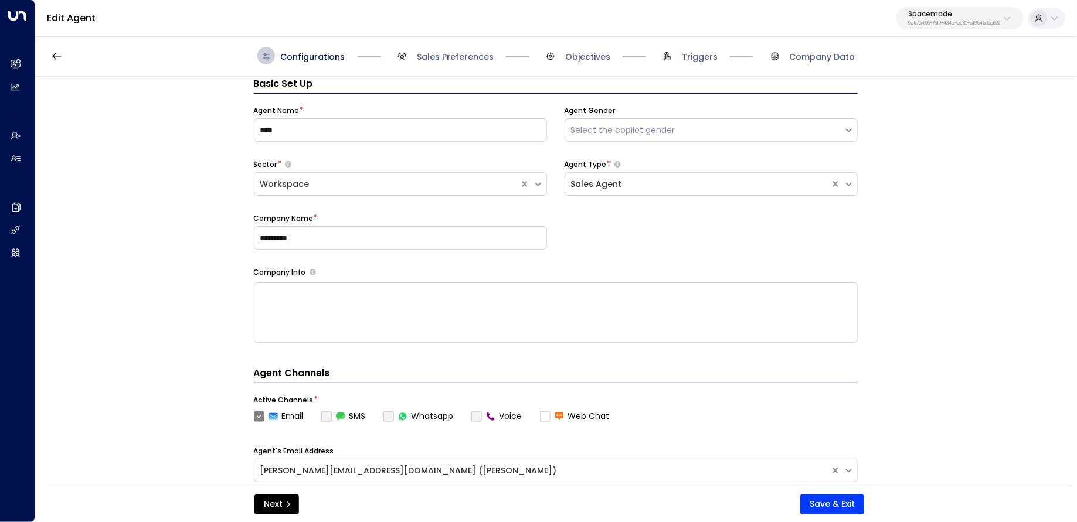
click at [556, 44] on div "Configurations Sales Preferences Objectives Triggers Company Data" at bounding box center [556, 56] width 1042 height 42
click at [568, 56] on span "Objectives" at bounding box center [587, 57] width 45 height 12
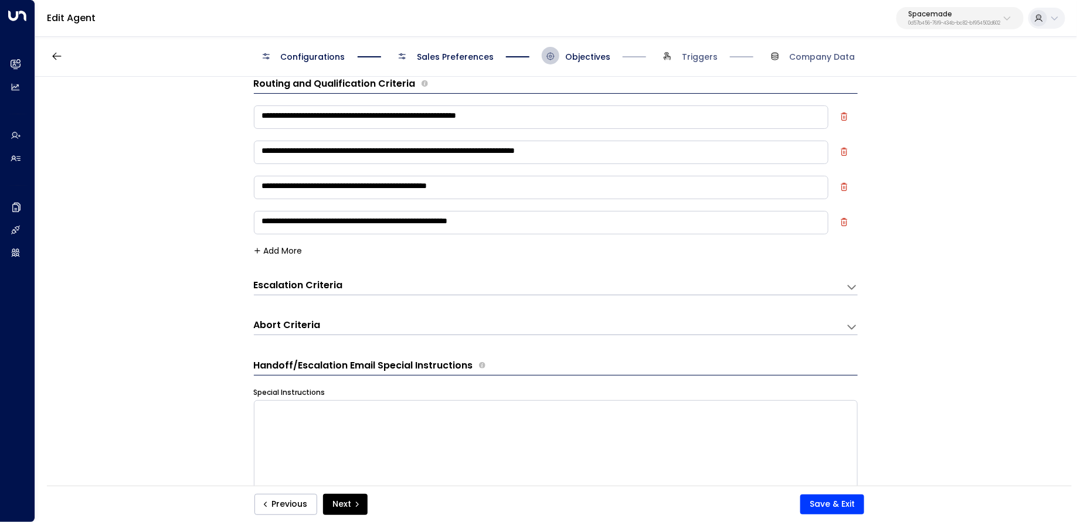
click at [443, 52] on span "Sales Preferences" at bounding box center [455, 57] width 77 height 12
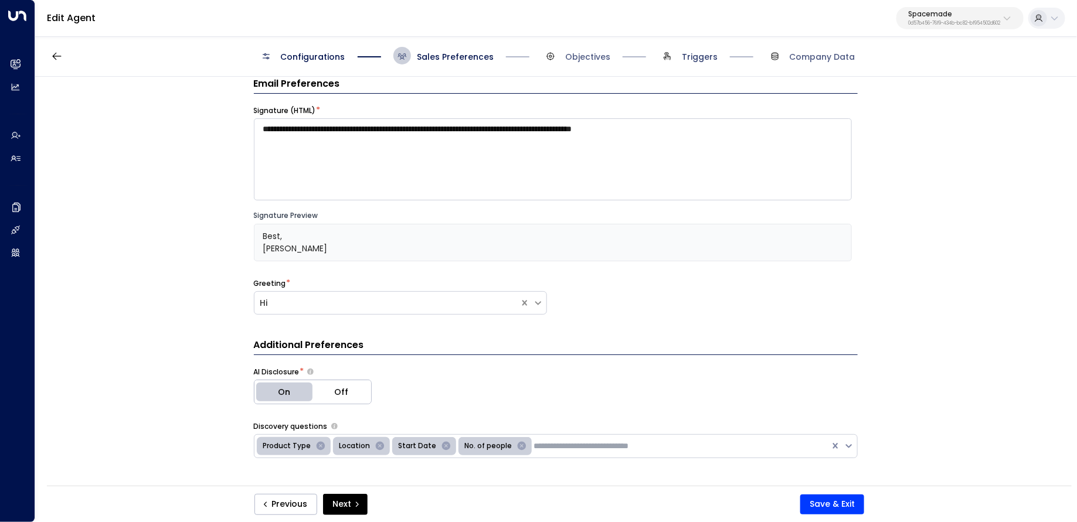
click at [697, 52] on span "Triggers" at bounding box center [700, 57] width 36 height 12
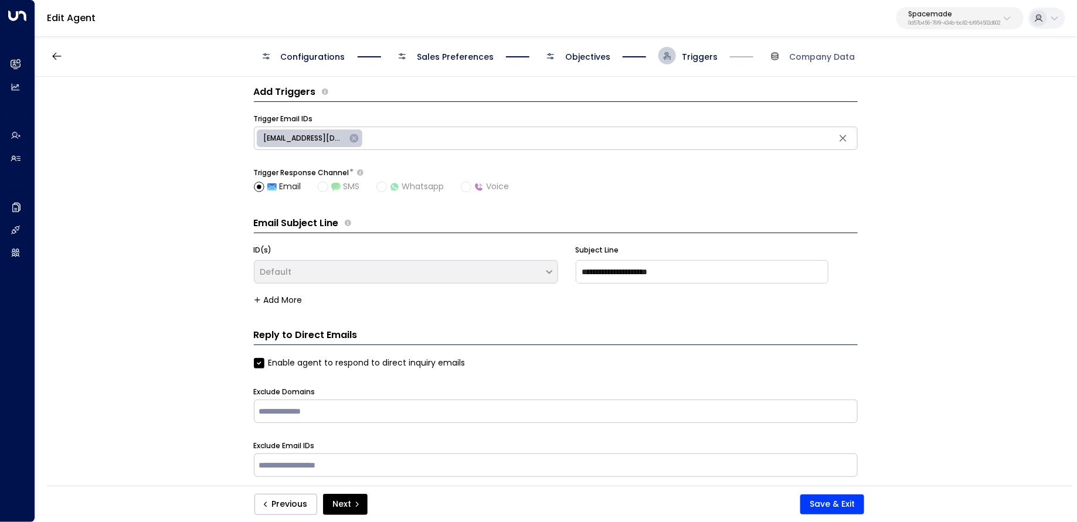
click at [601, 57] on span "Objectives" at bounding box center [587, 57] width 45 height 12
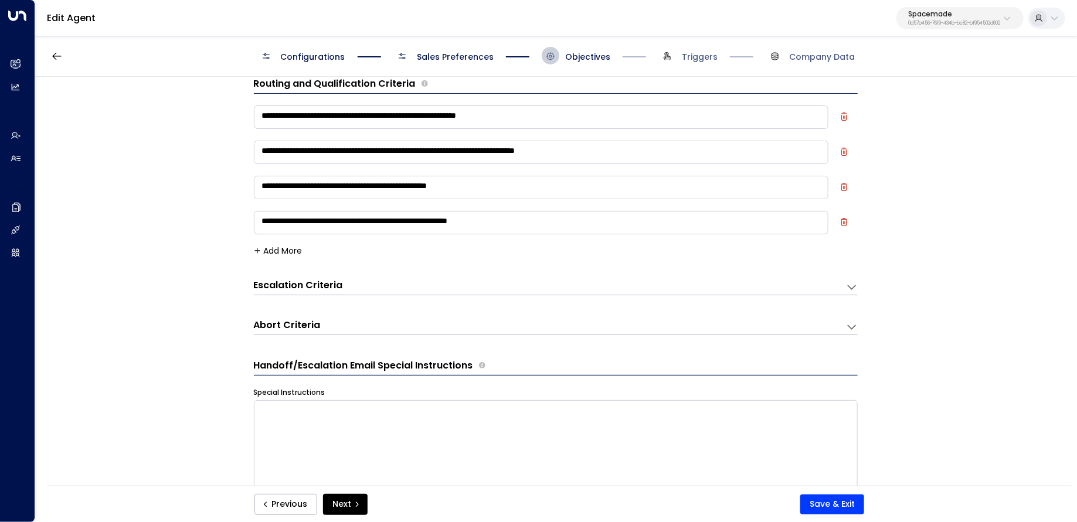
click at [468, 53] on span "Sales Preferences" at bounding box center [455, 57] width 77 height 12
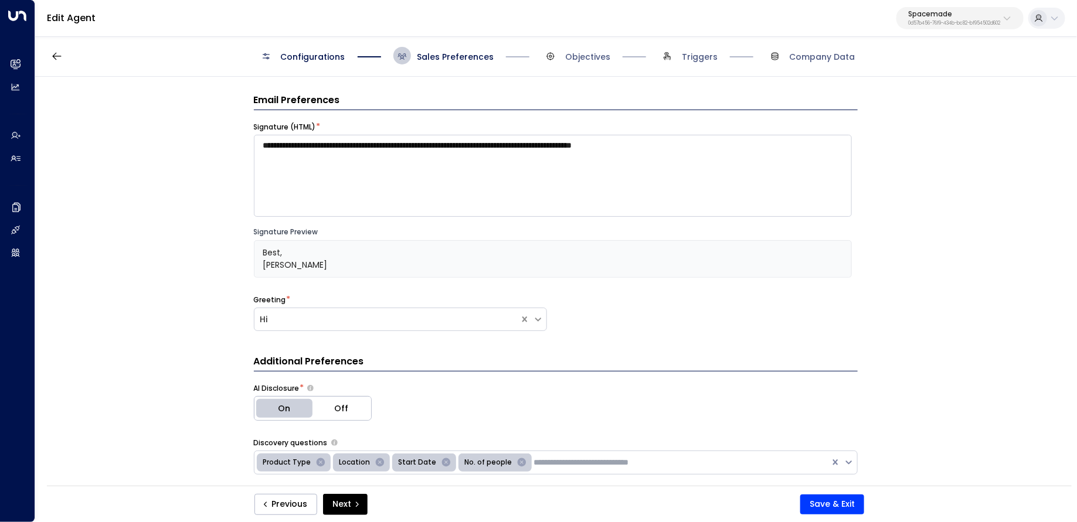
scroll to position [0, 0]
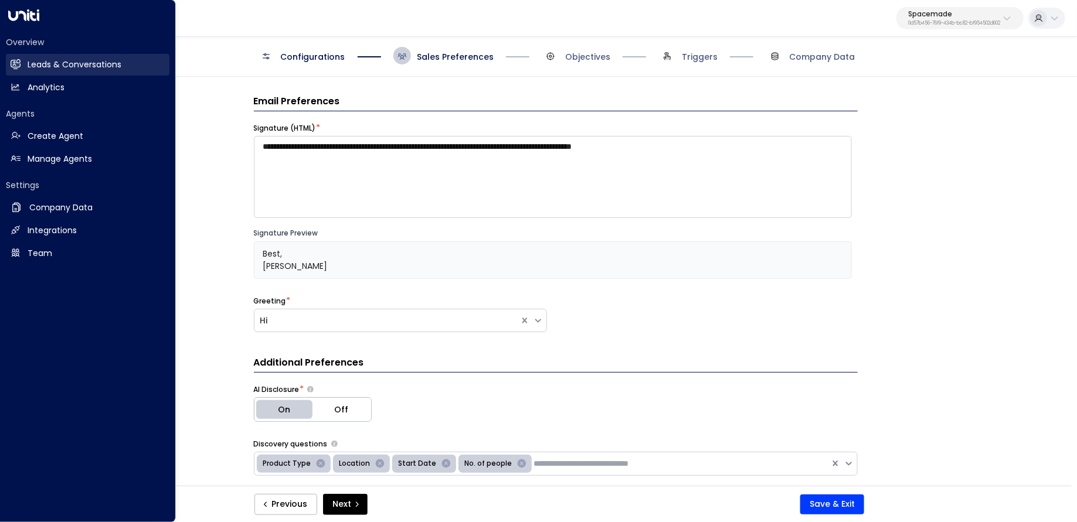
click at [16, 70] on link "Leads & Conversations Leads & Conversations" at bounding box center [88, 65] width 164 height 22
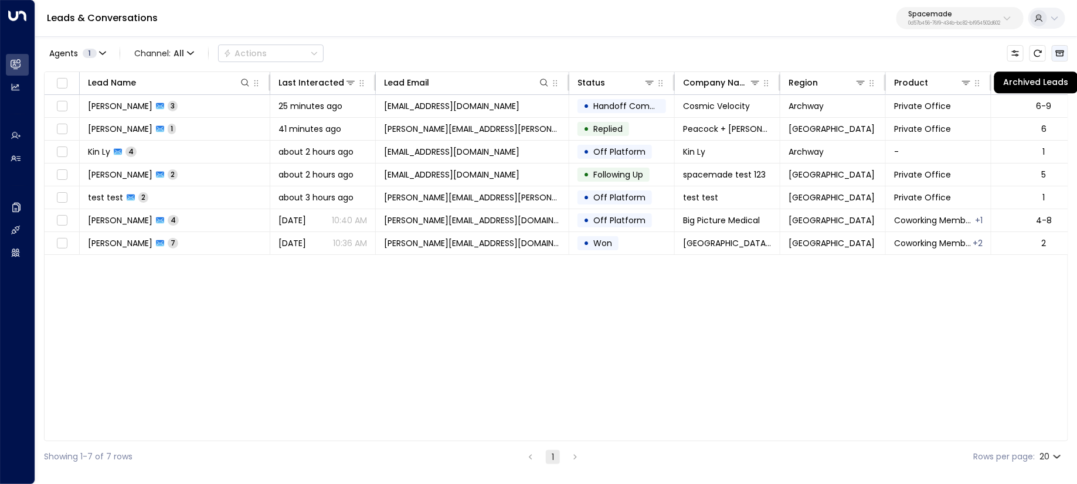
click at [1060, 53] on icon "Archived Leads" at bounding box center [1059, 53] width 9 height 9
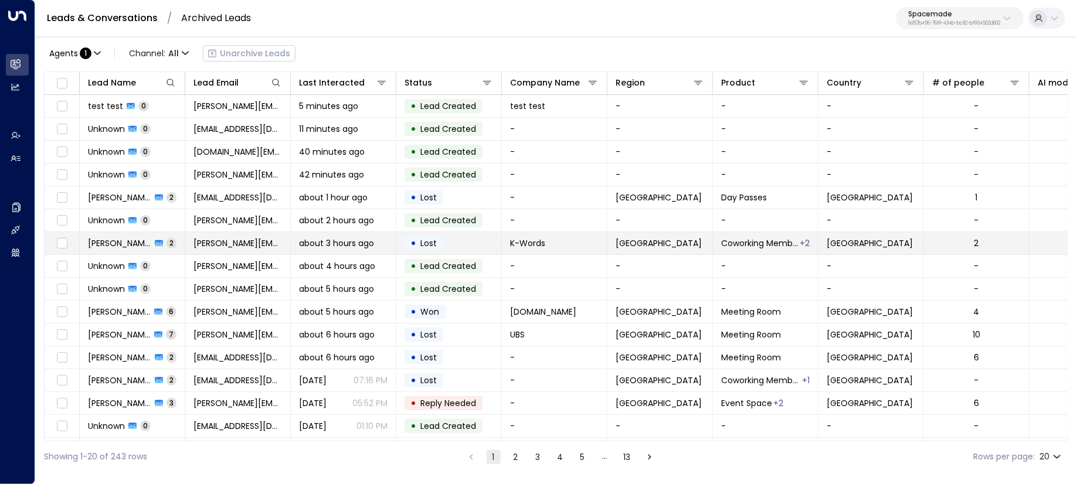
click at [155, 240] on icon at bounding box center [159, 243] width 8 height 6
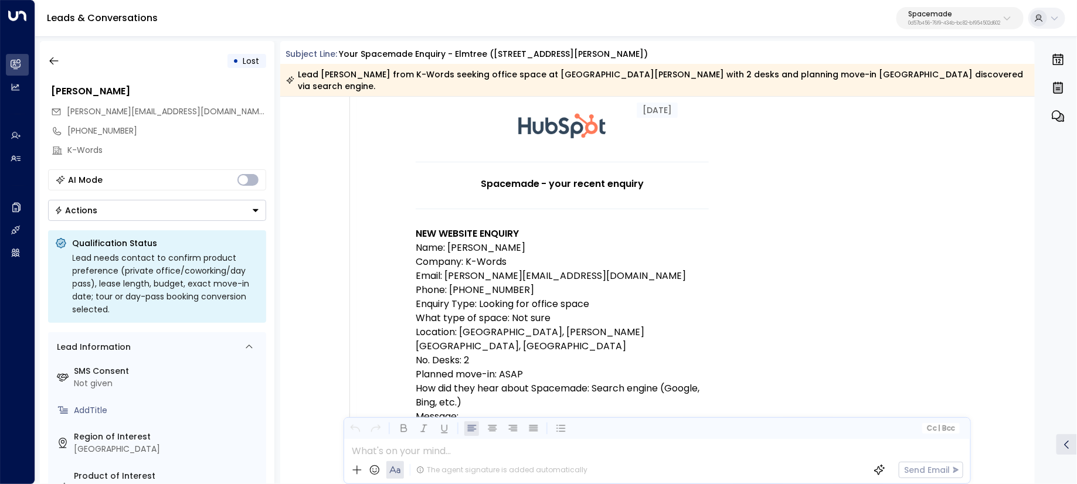
scroll to position [128, 0]
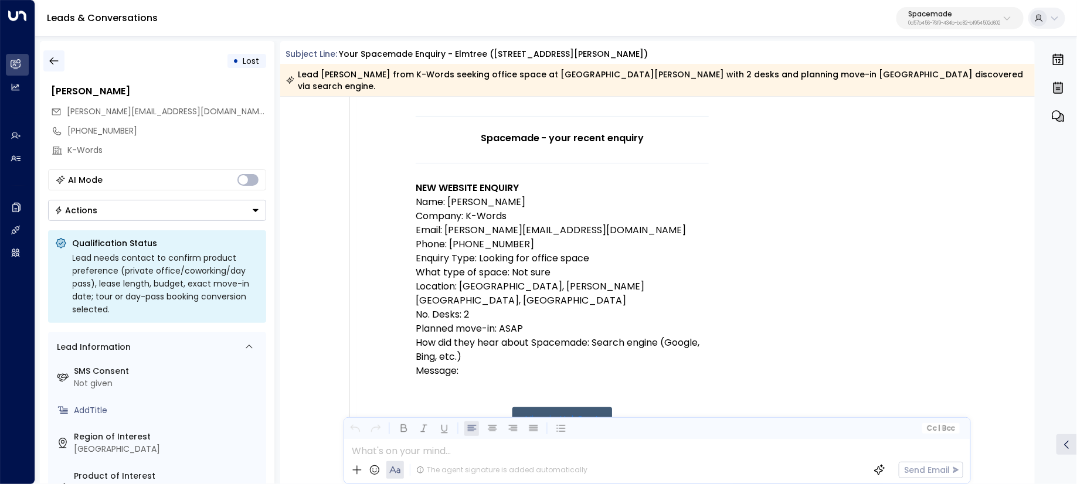
click at [54, 61] on icon "button" at bounding box center [54, 61] width 12 height 12
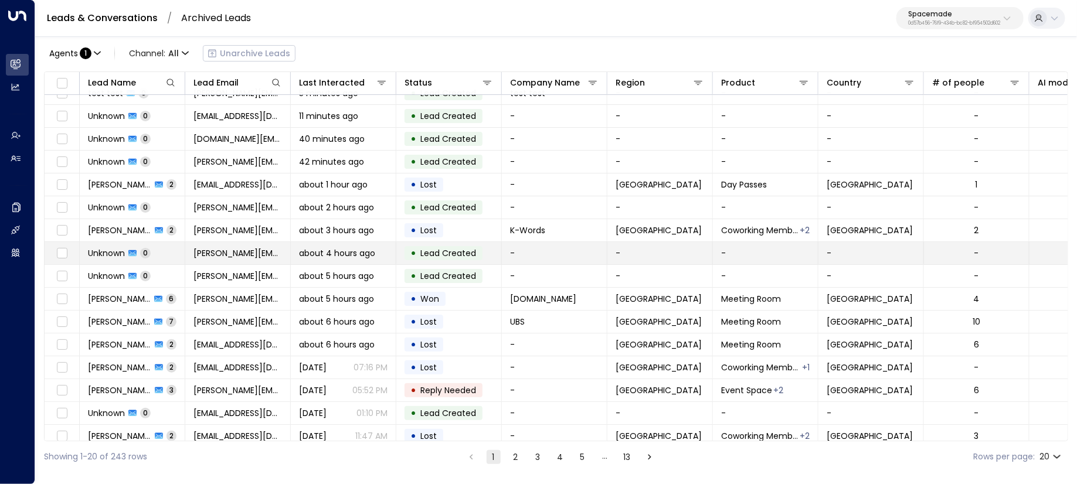
scroll to position [29, 0]
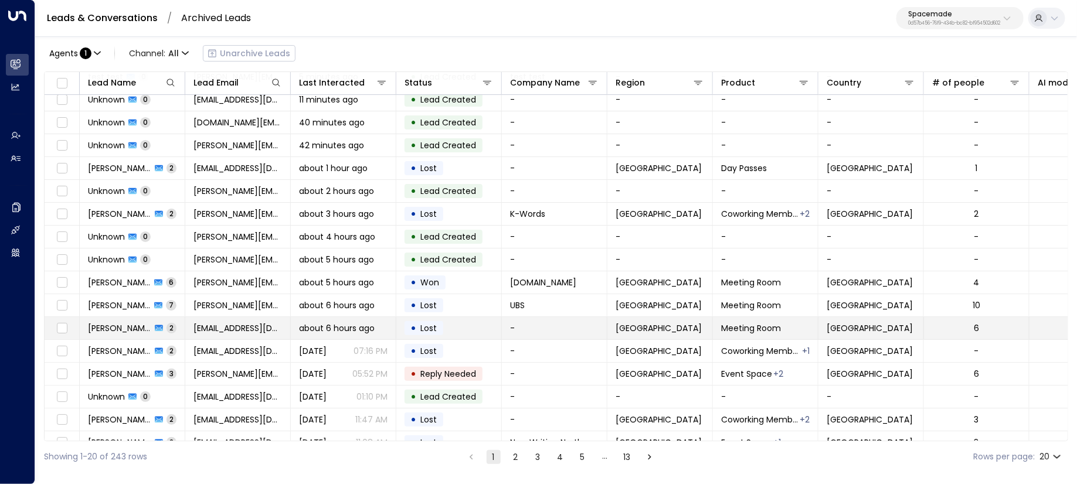
click at [151, 327] on div "Padmesh Gupta 2" at bounding box center [132, 328] width 89 height 12
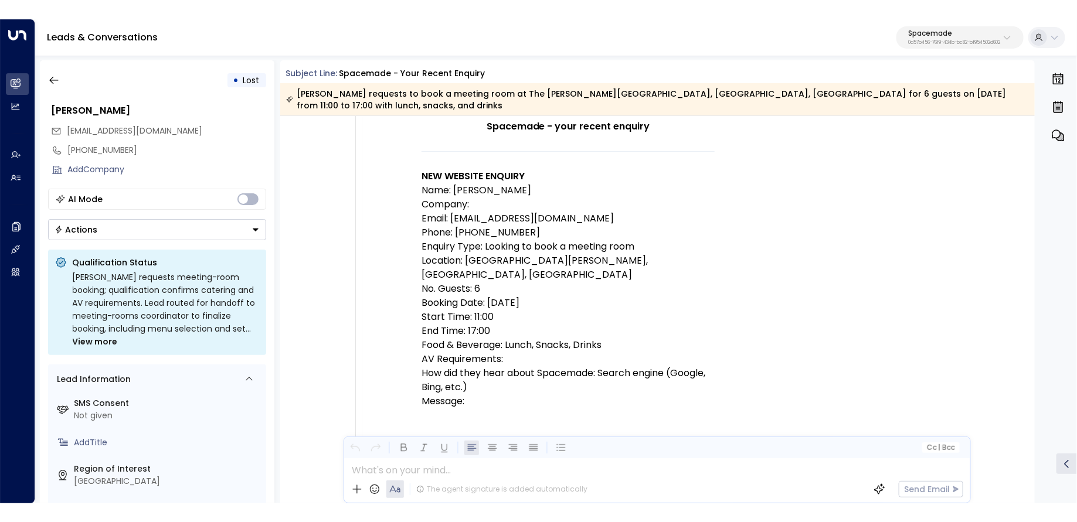
scroll to position [156, 0]
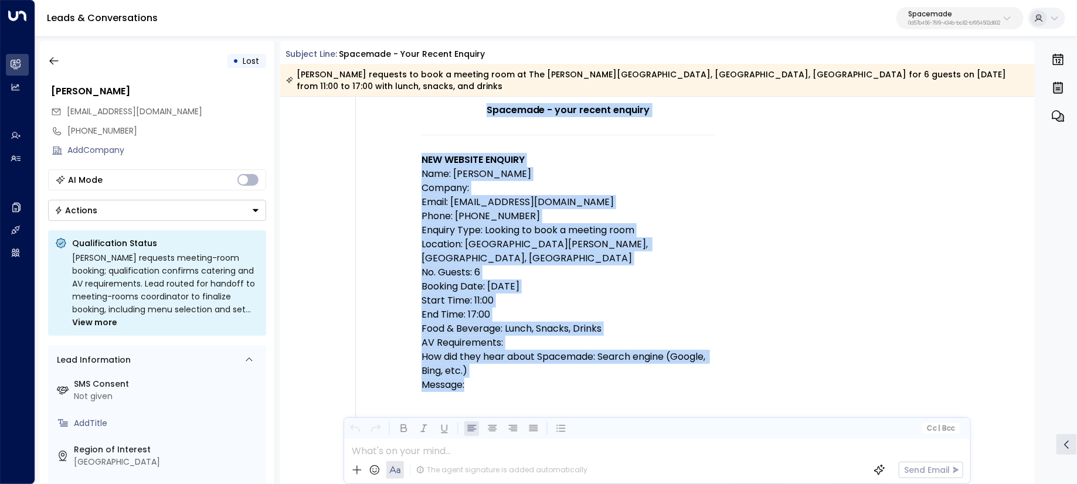
drag, startPoint x: 486, startPoint y: 367, endPoint x: 417, endPoint y: 142, distance: 234.9
click at [417, 142] on td "Spacemade - your recent enquiry NEW WEBSITE ENQUIRY Name: Padmesh Gupta Company…" at bounding box center [568, 256] width 410 height 489
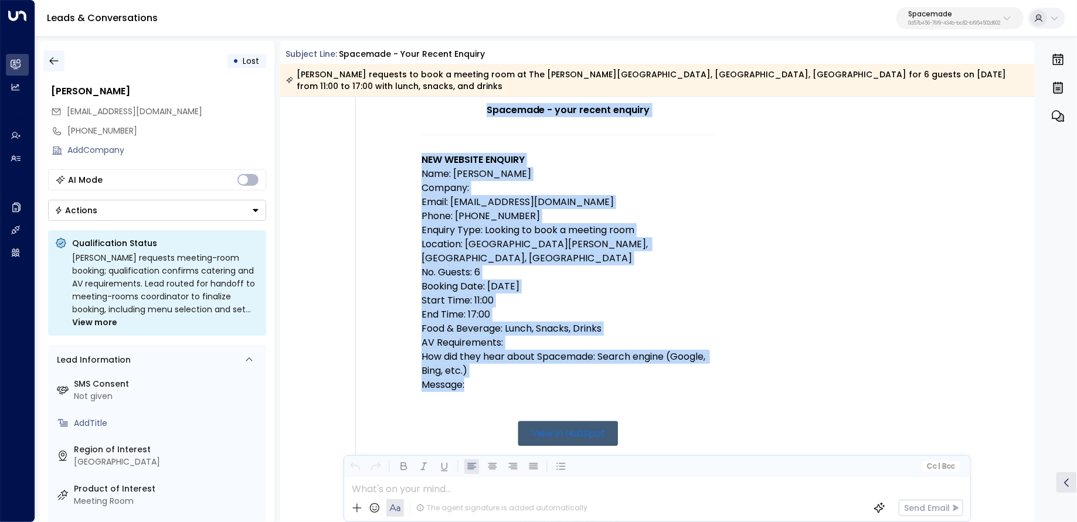
click at [63, 61] on button "button" at bounding box center [53, 60] width 21 height 21
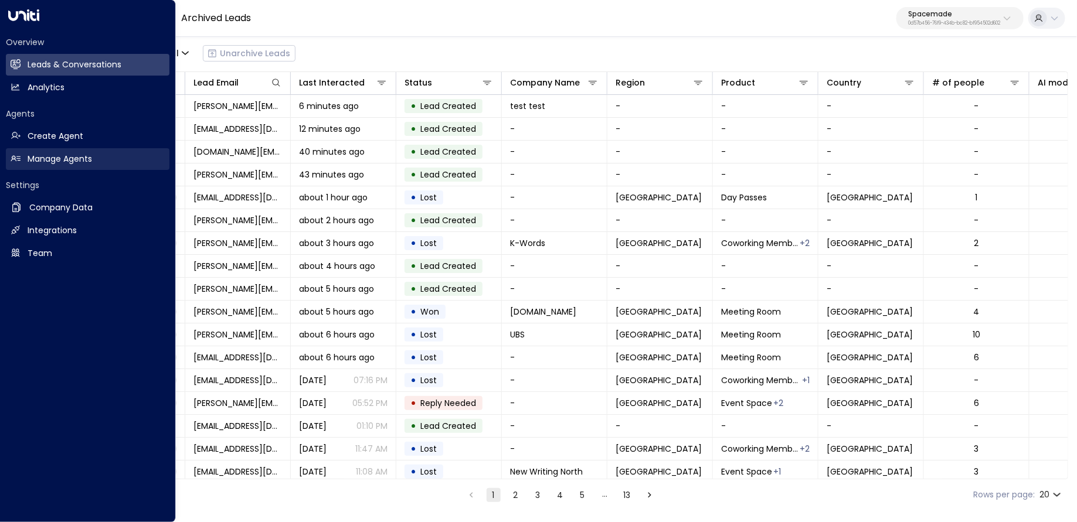
click at [77, 154] on h2 "Manage Agents" at bounding box center [60, 159] width 64 height 12
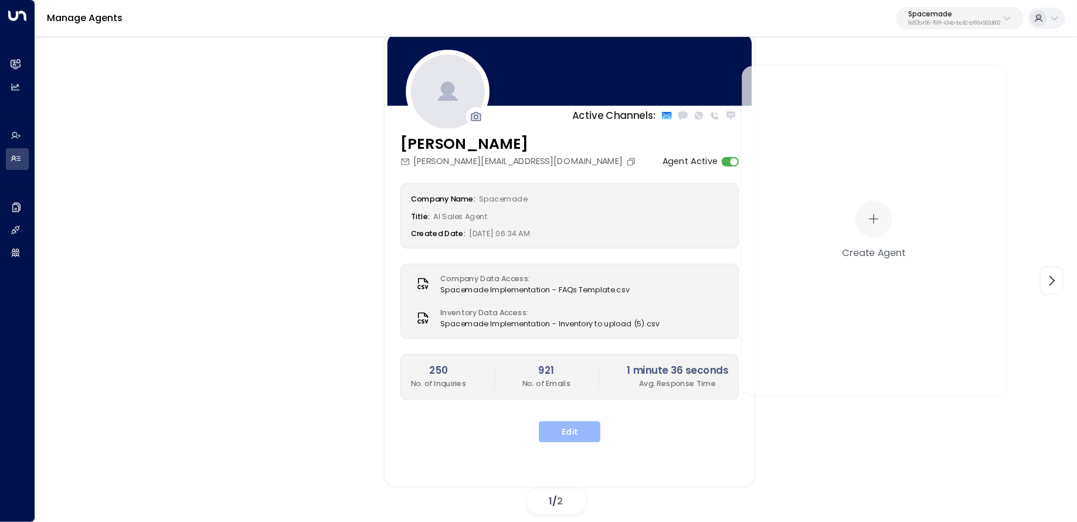
click at [580, 426] on button "Edit" at bounding box center [570, 431] width 62 height 21
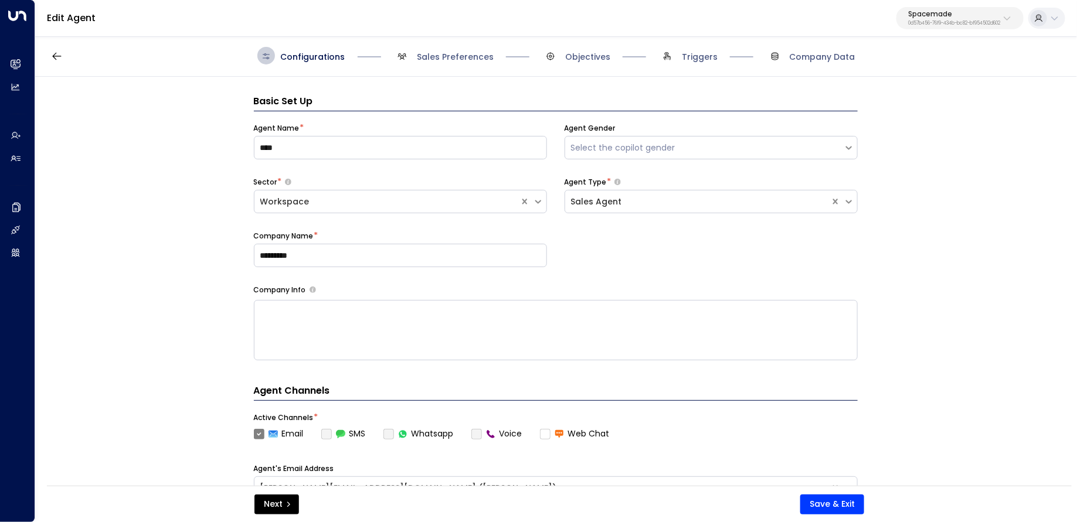
scroll to position [18, 0]
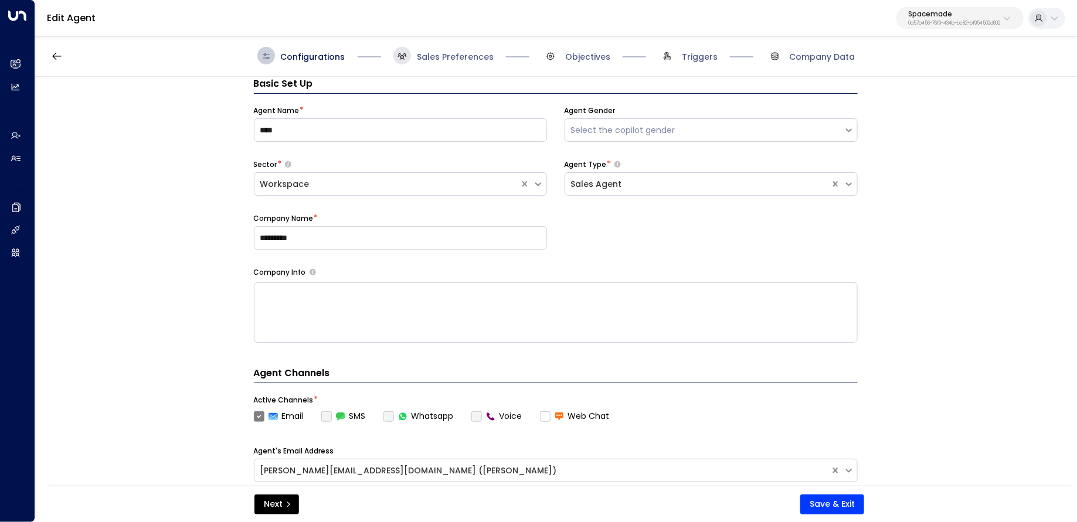
click at [410, 59] on span at bounding box center [402, 56] width 18 height 18
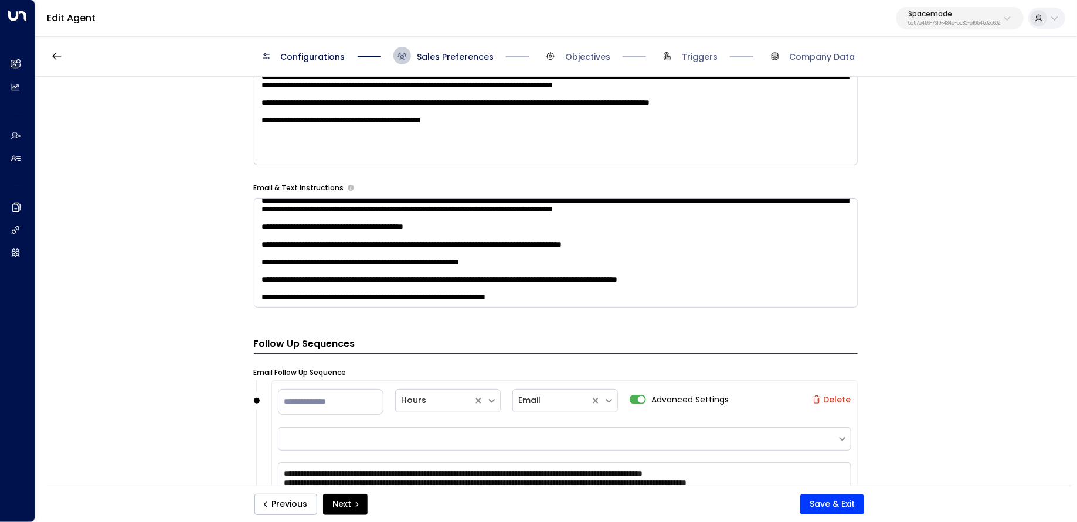
scroll to position [705, 0]
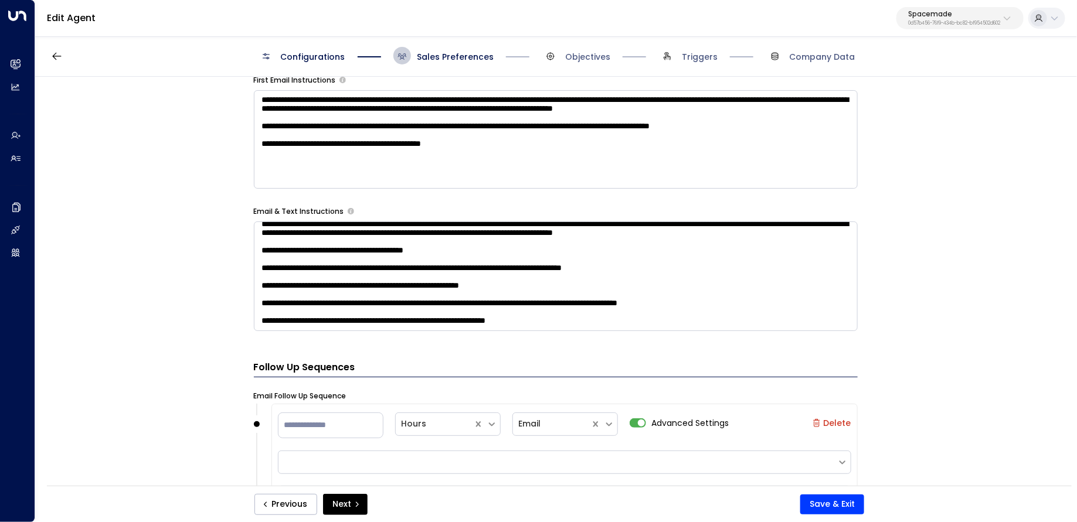
click at [328, 178] on textarea "**********" at bounding box center [556, 139] width 604 height 98
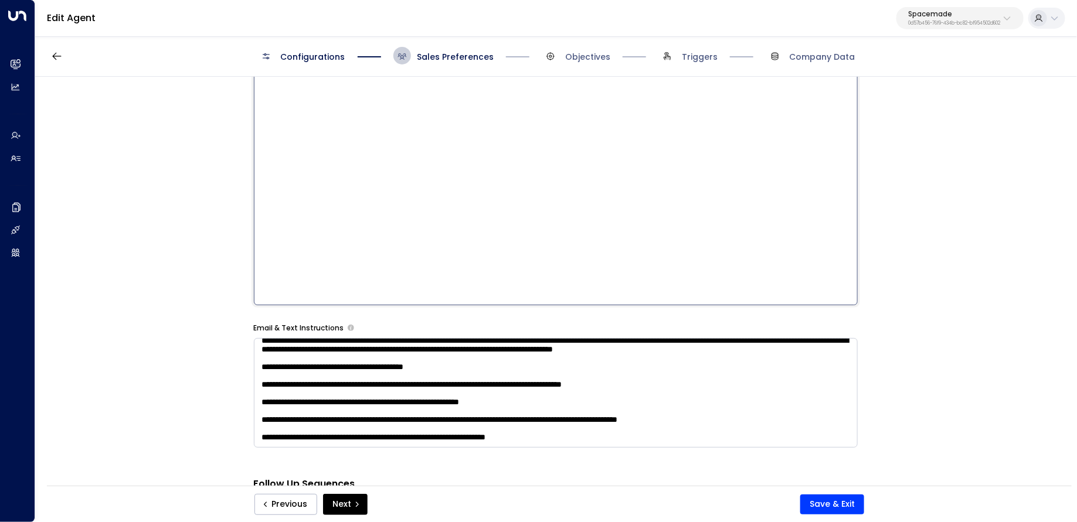
click at [179, 175] on div "**********" at bounding box center [555, 285] width 1040 height 417
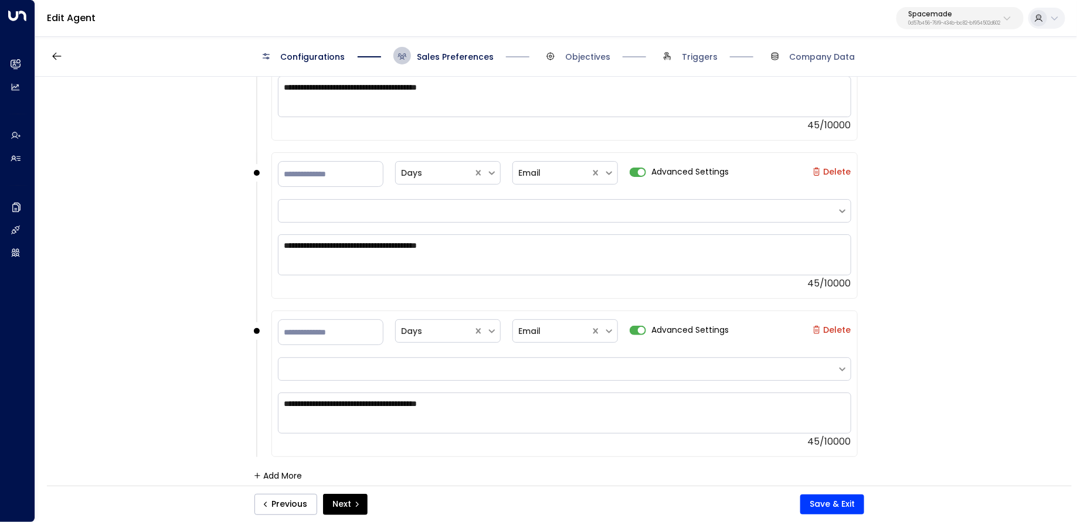
scroll to position [1340, 0]
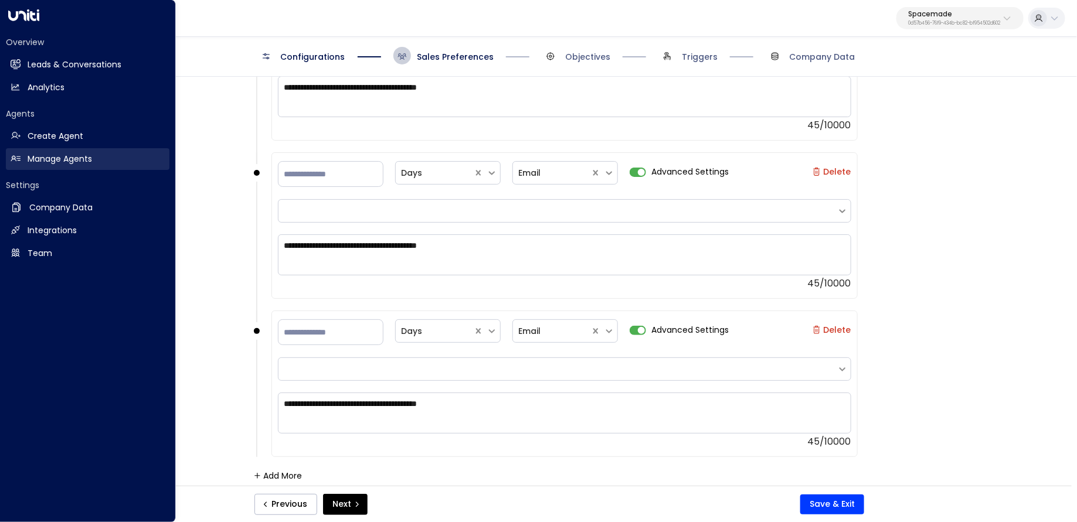
click at [63, 161] on h2 "Manage Agents" at bounding box center [60, 159] width 64 height 12
